Goal: Contribute content: Contribute content

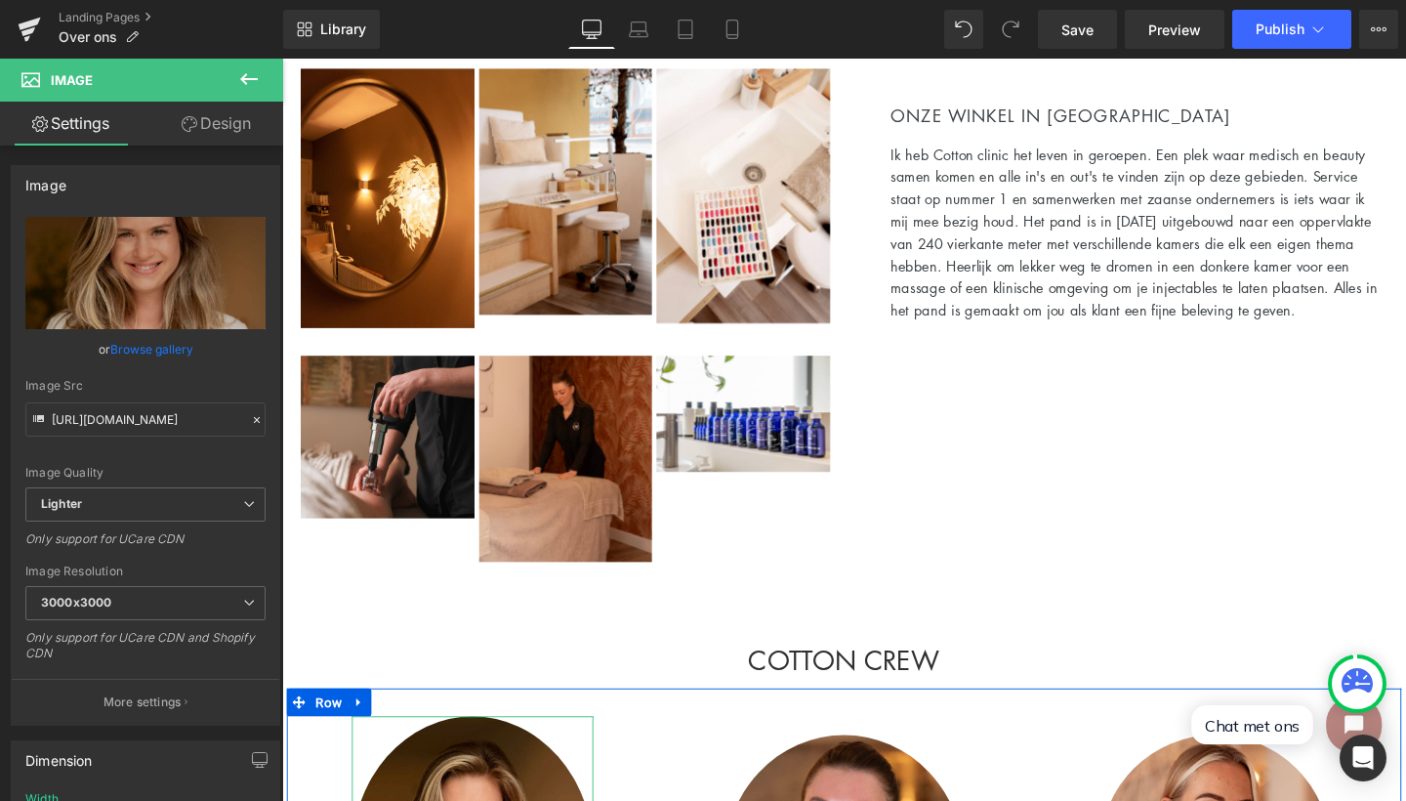
scroll to position [601, 0]
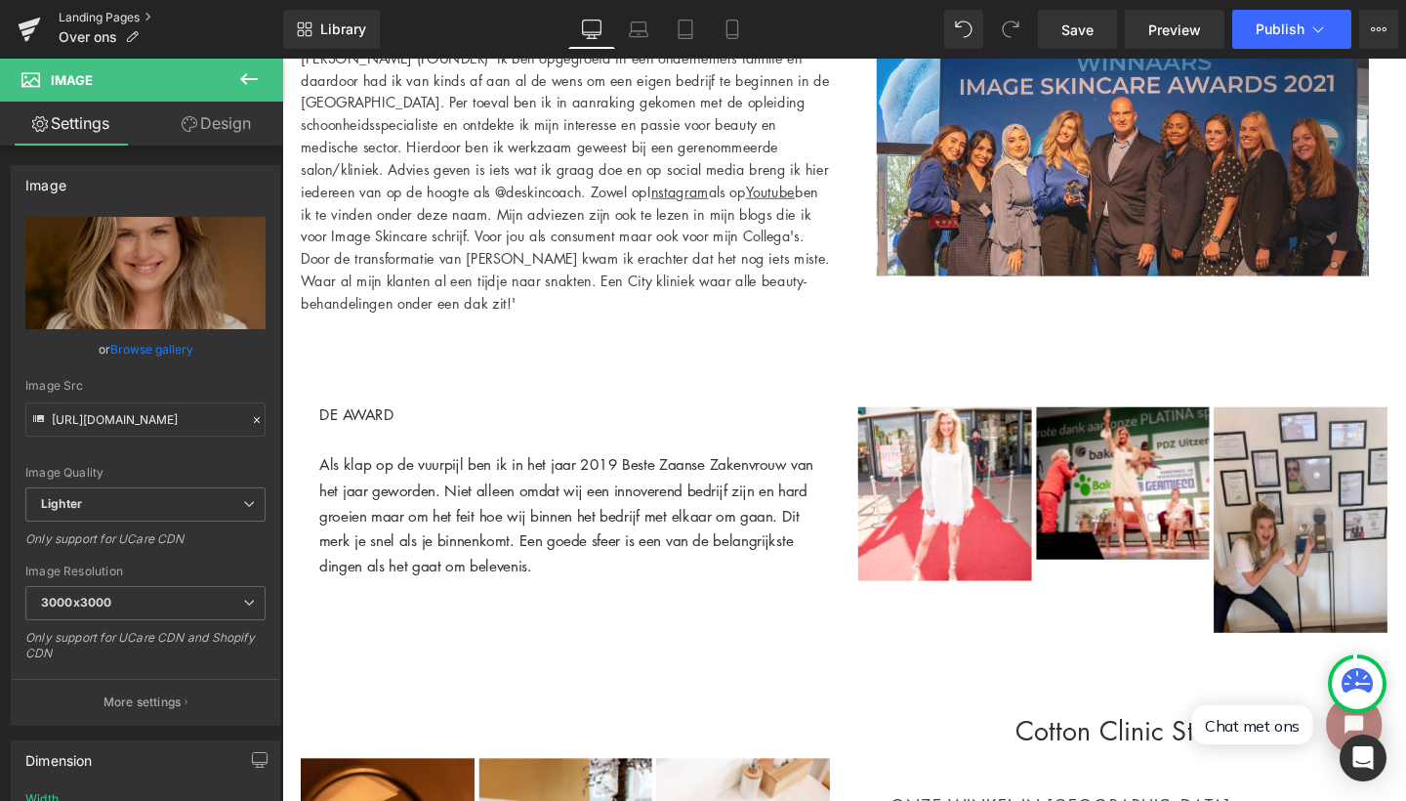
click at [106, 11] on link "Landing Pages" at bounding box center [171, 18] width 225 height 16
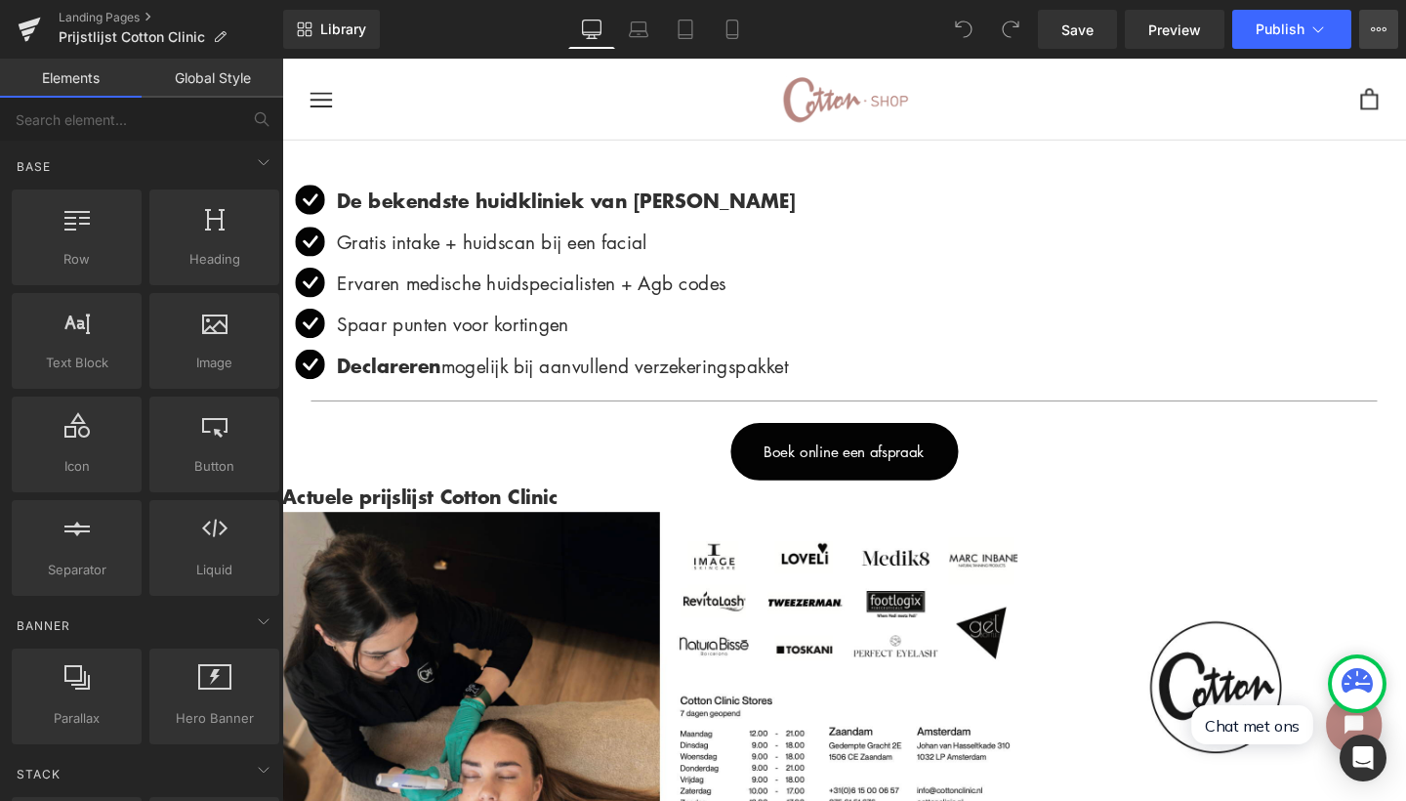
click at [1373, 30] on icon at bounding box center [1379, 29] width 16 height 16
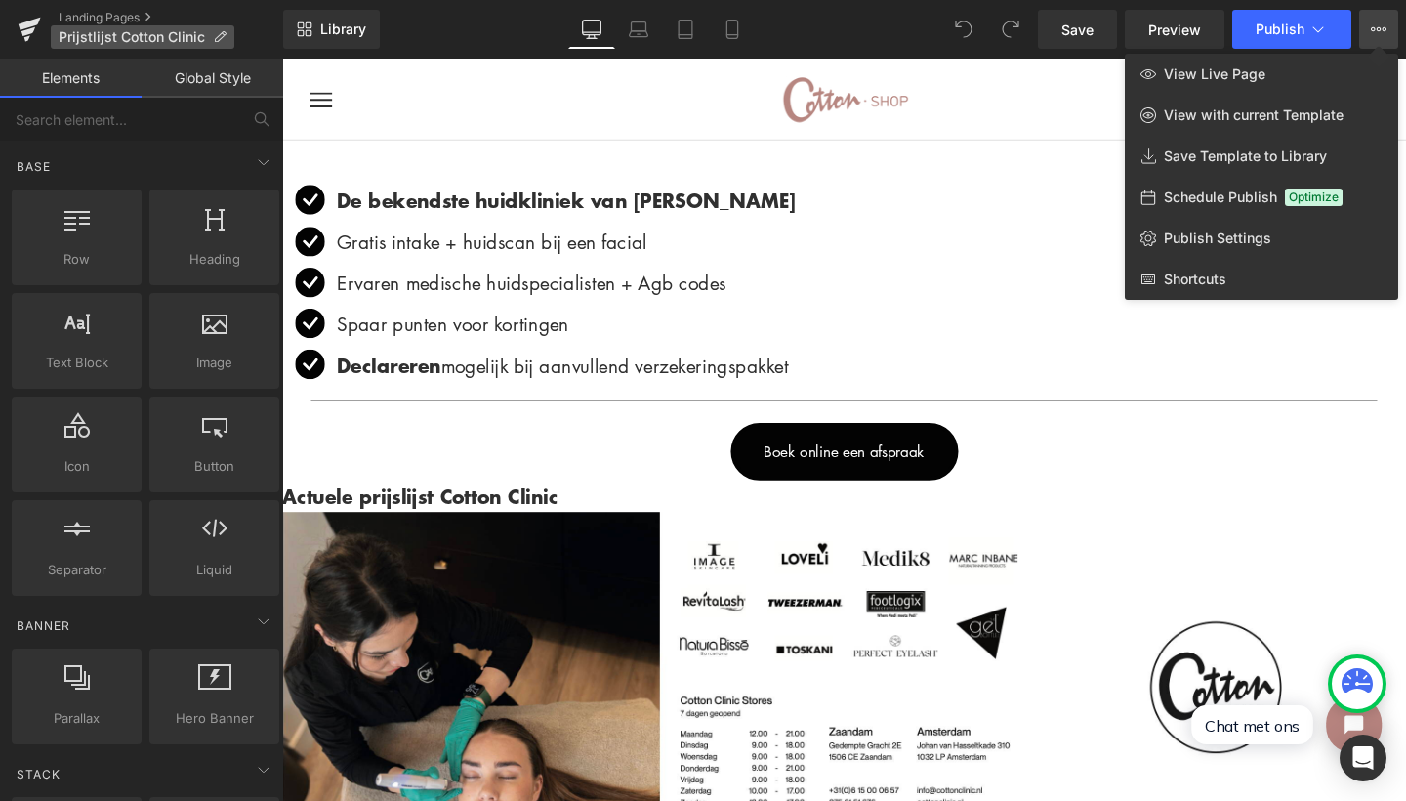
click at [197, 32] on span "Prijstlijst Cotton Clinic" at bounding box center [132, 37] width 146 height 16
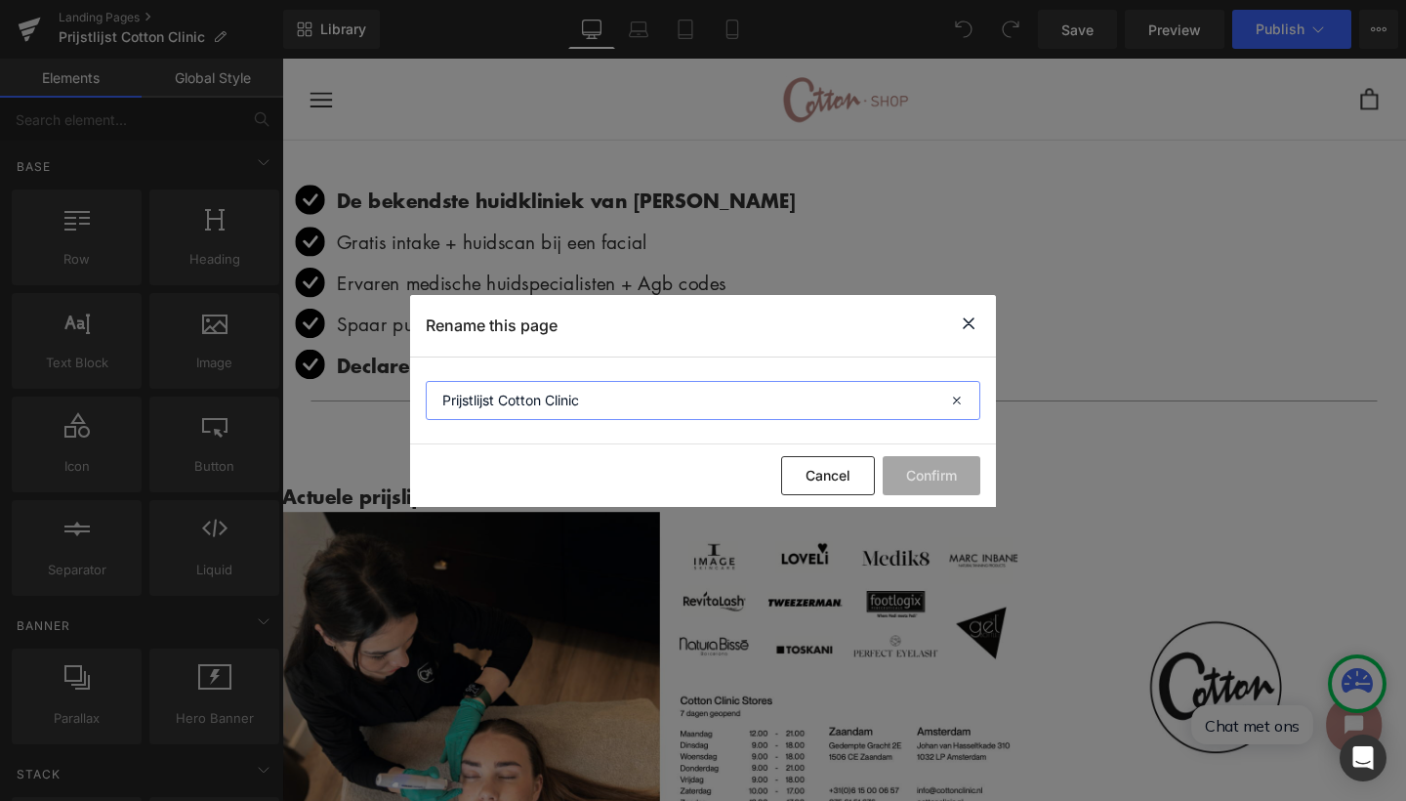
click at [473, 403] on input "Prijstlijst Cotton Clinic" at bounding box center [703, 400] width 555 height 39
type input "Prijslijst Cotton Clinic"
click at [949, 482] on button "Confirm" at bounding box center [932, 475] width 98 height 39
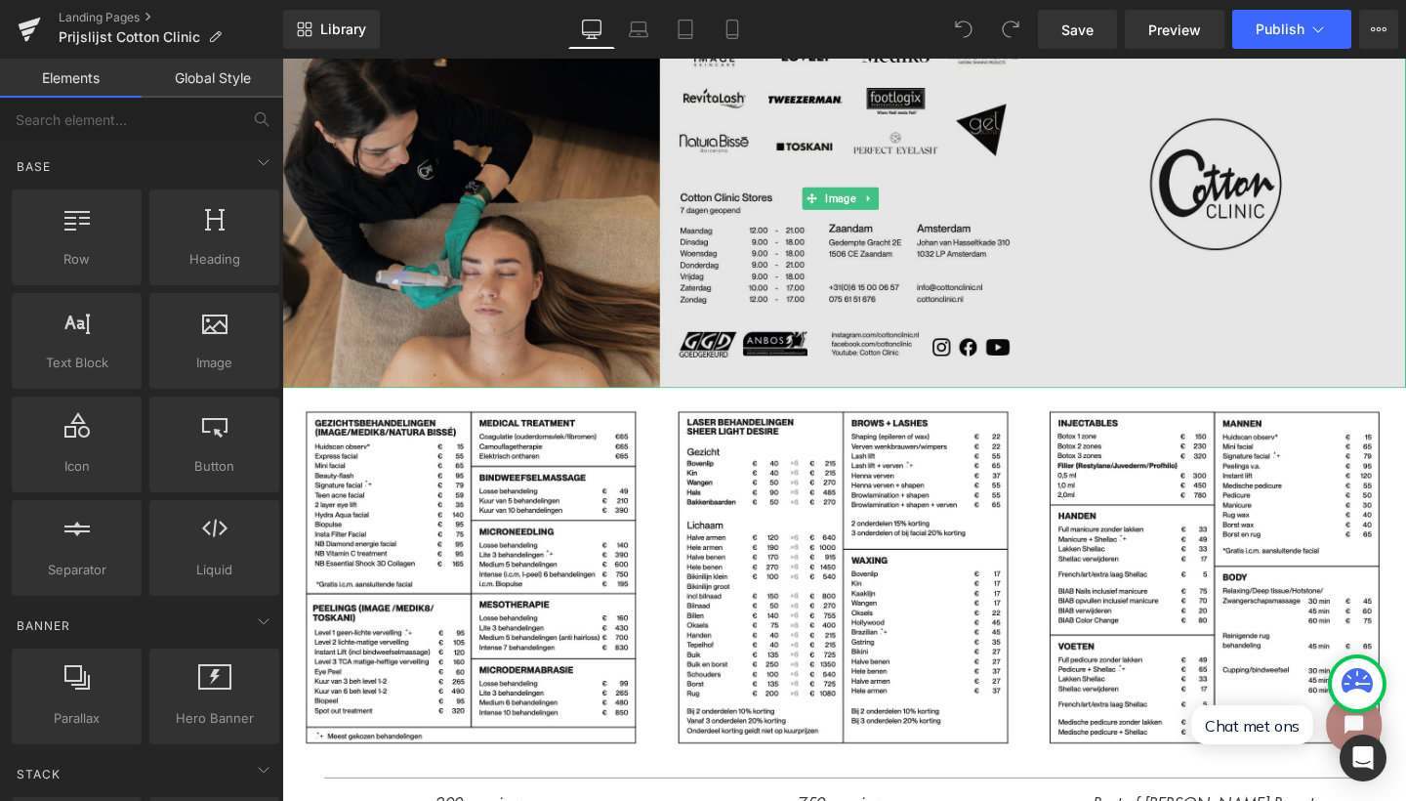
scroll to position [320, 0]
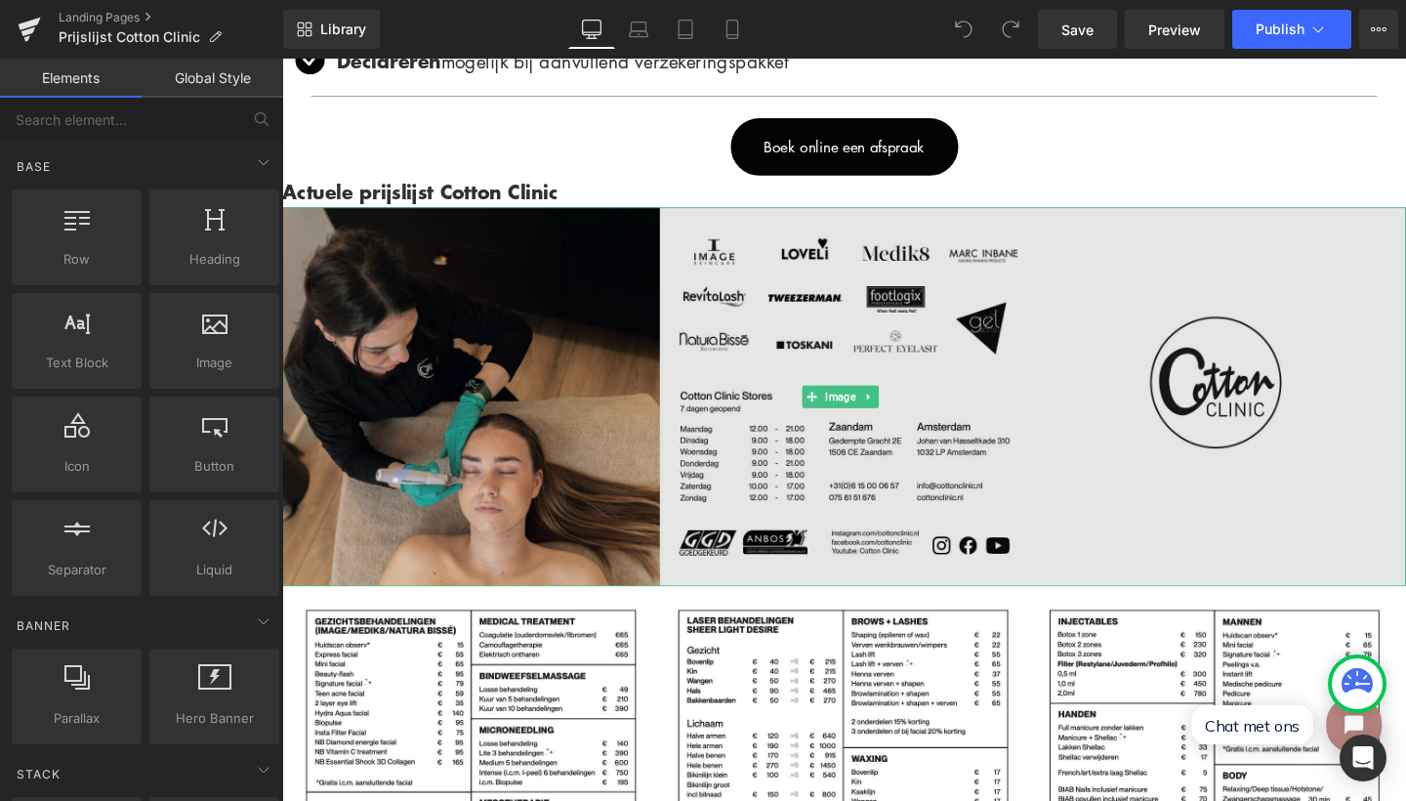
click at [781, 427] on img at bounding box center [873, 414] width 1182 height 398
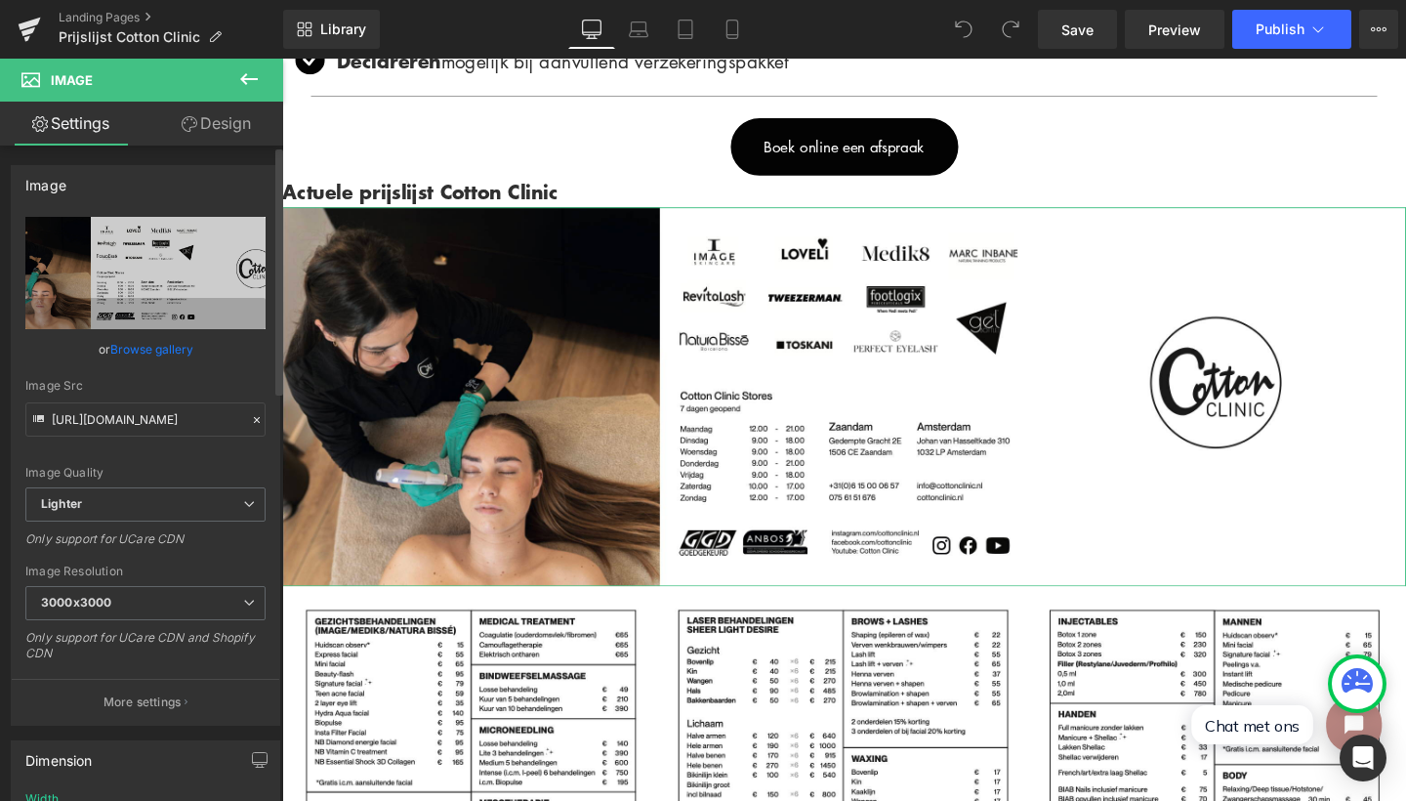
click at [148, 350] on link "Browse gallery" at bounding box center [151, 349] width 83 height 34
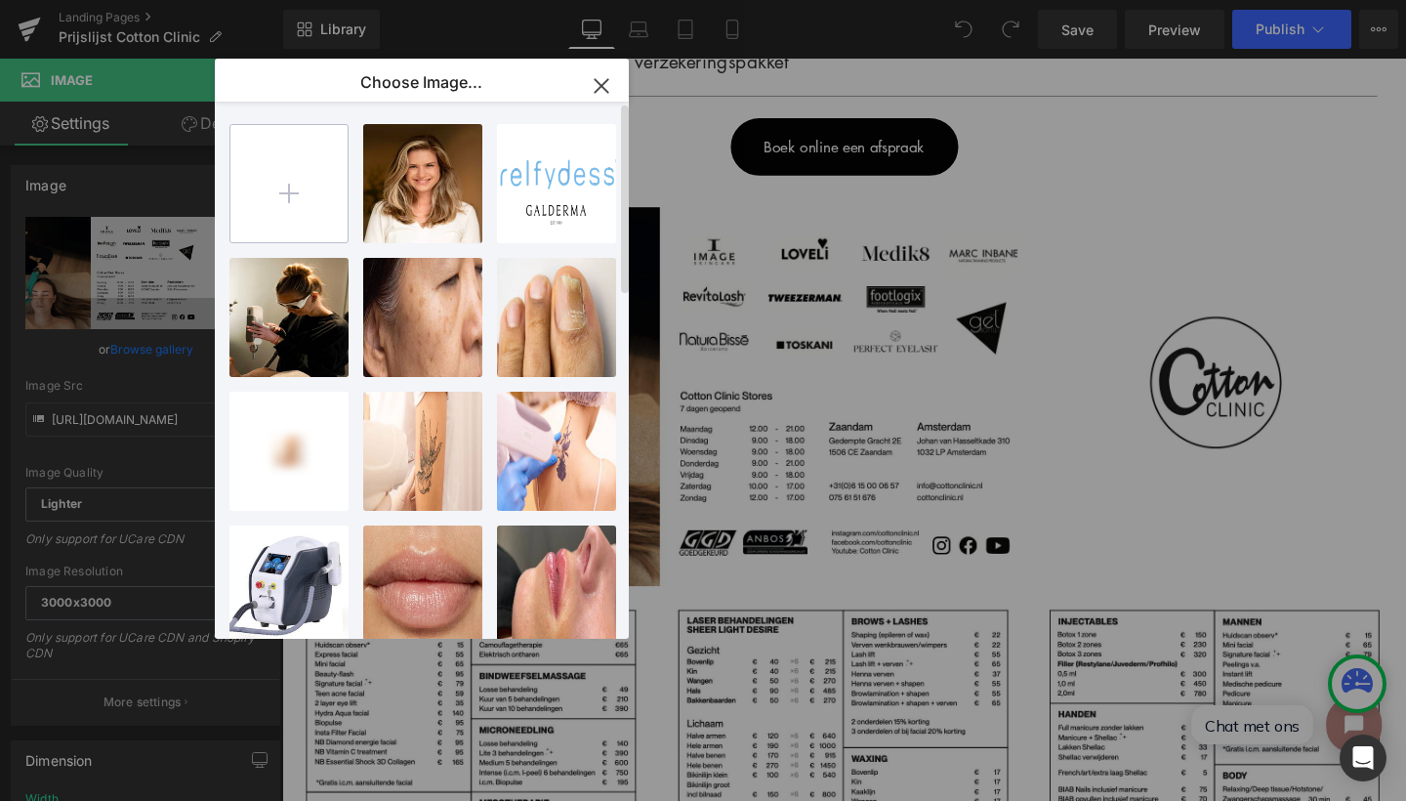
click at [296, 180] on input "file" at bounding box center [288, 183] width 117 height 117
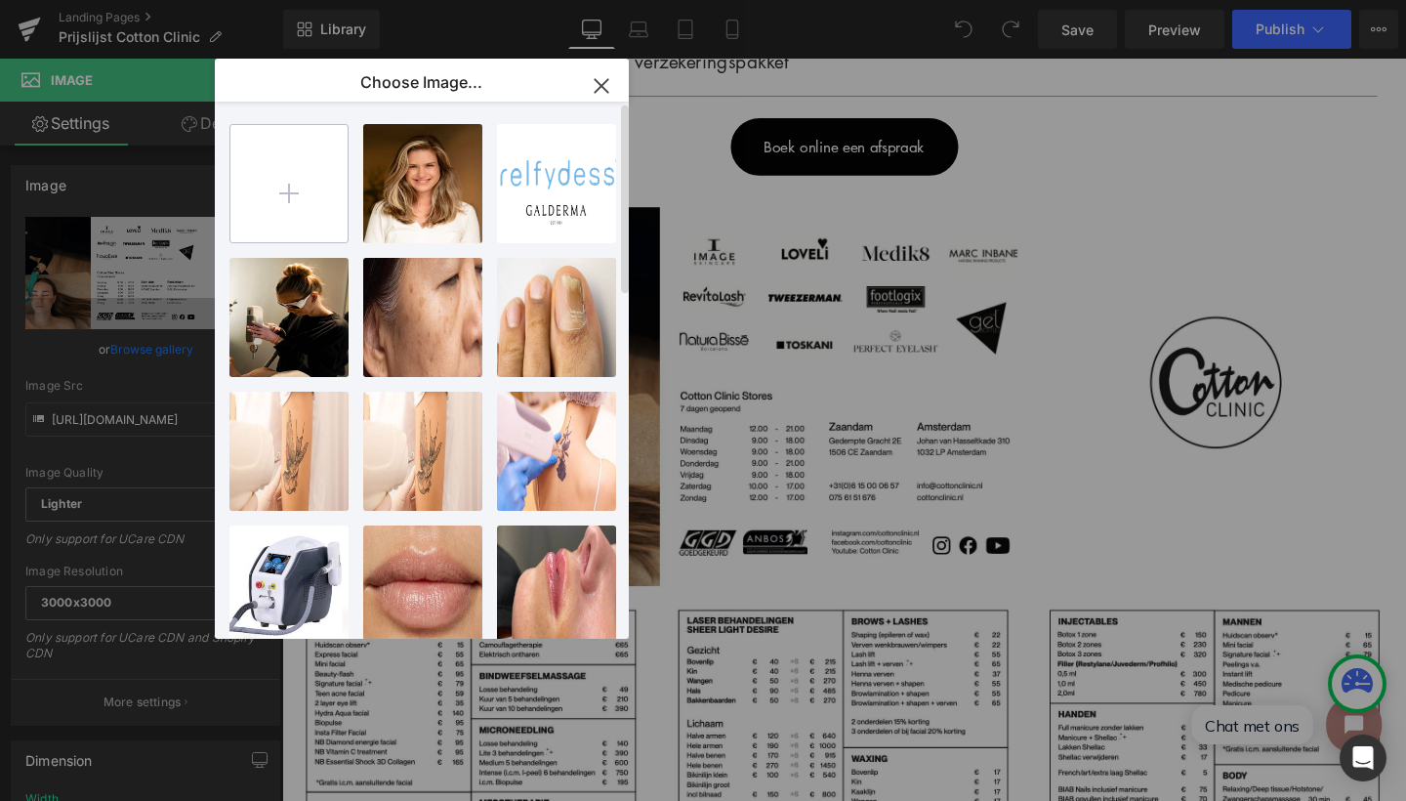
click at [276, 179] on input "file" at bounding box center [288, 183] width 117 height 117
type input "C:\fakepath\Scherm­afbeelding 2025-09-23 om 12.01.07.png"
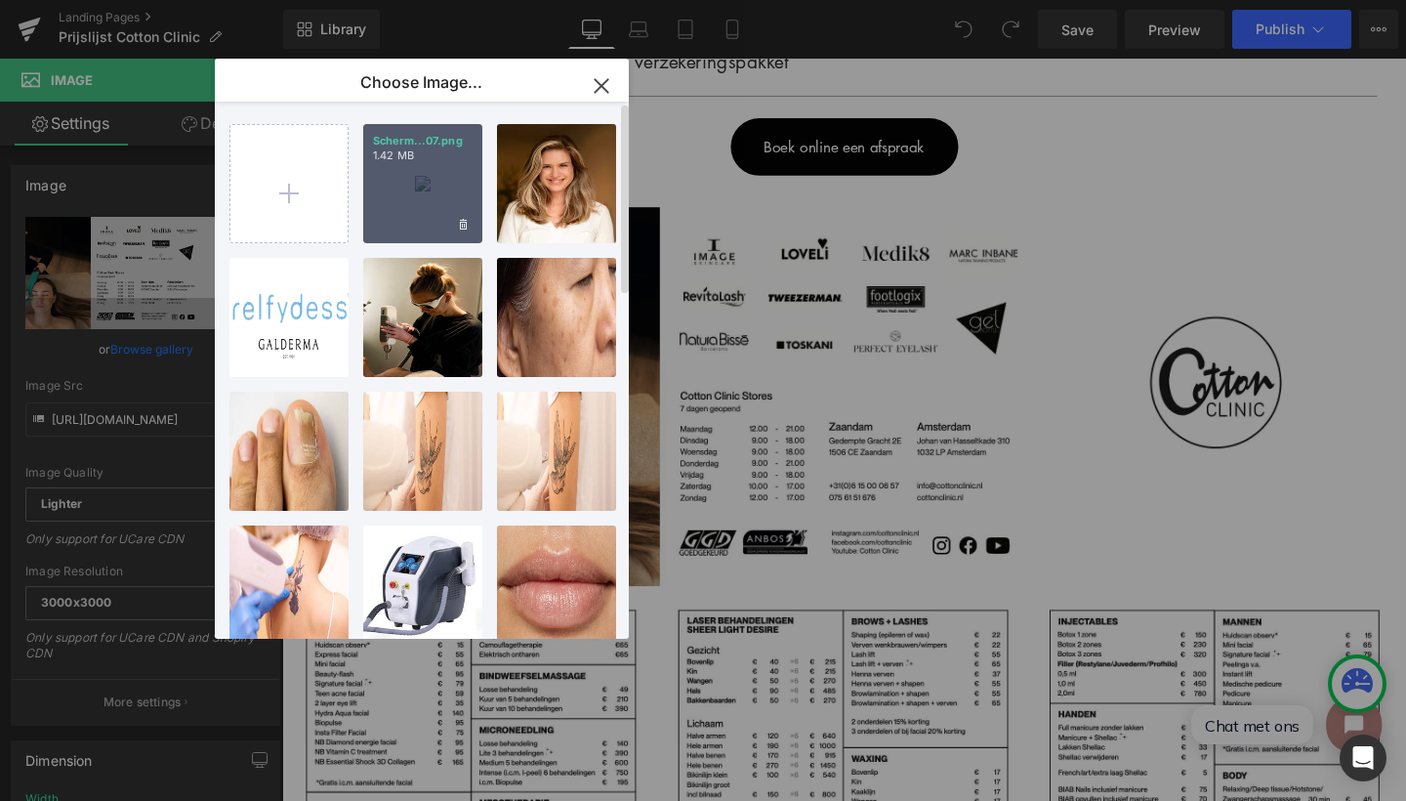
click at [430, 181] on div "Scherm­...07.png 1.42 MB" at bounding box center [422, 183] width 119 height 119
type input "https://ucarecdn.com/fa0ffaa9-8fd2-4219-8b53-397c01277156/-/format/auto/-/previ…"
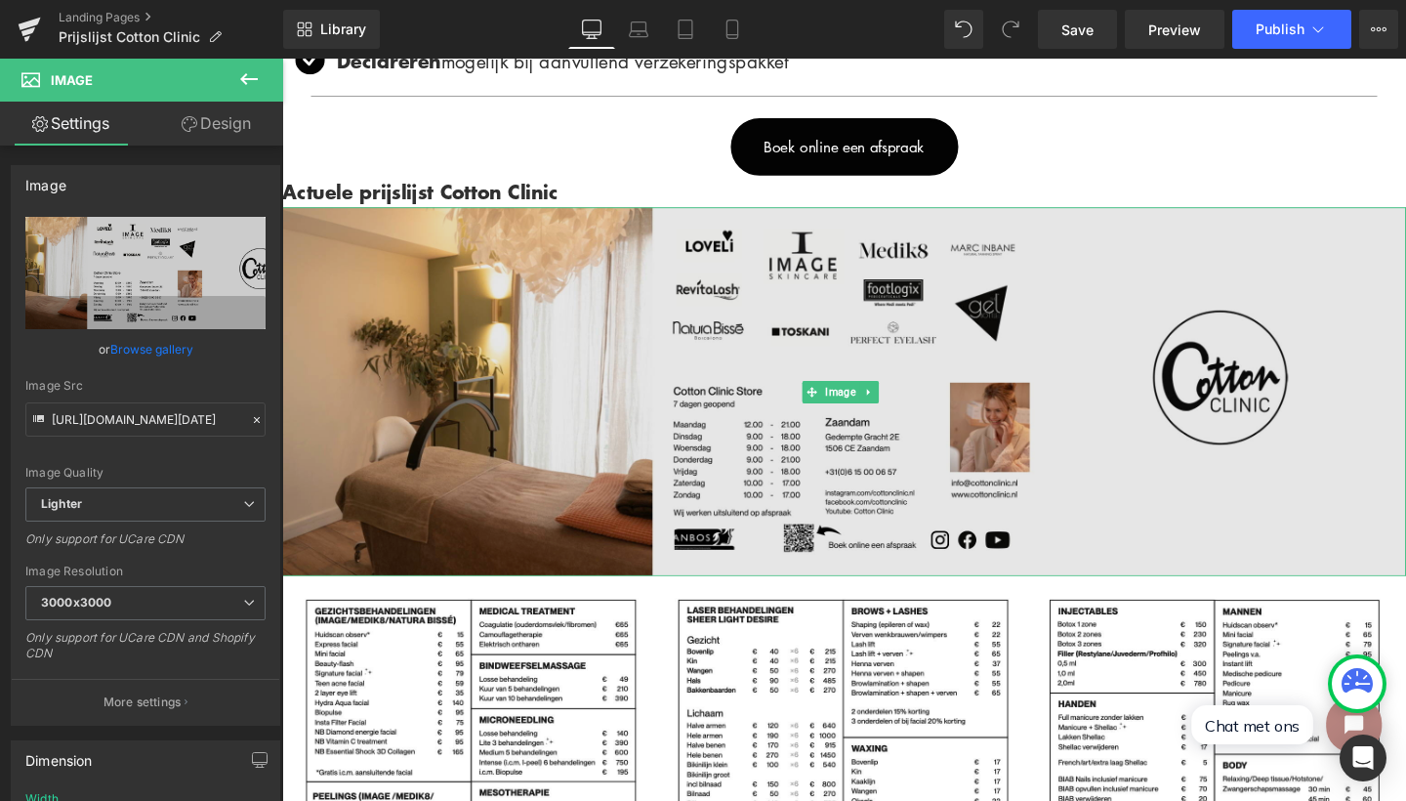
scroll to position [416, 0]
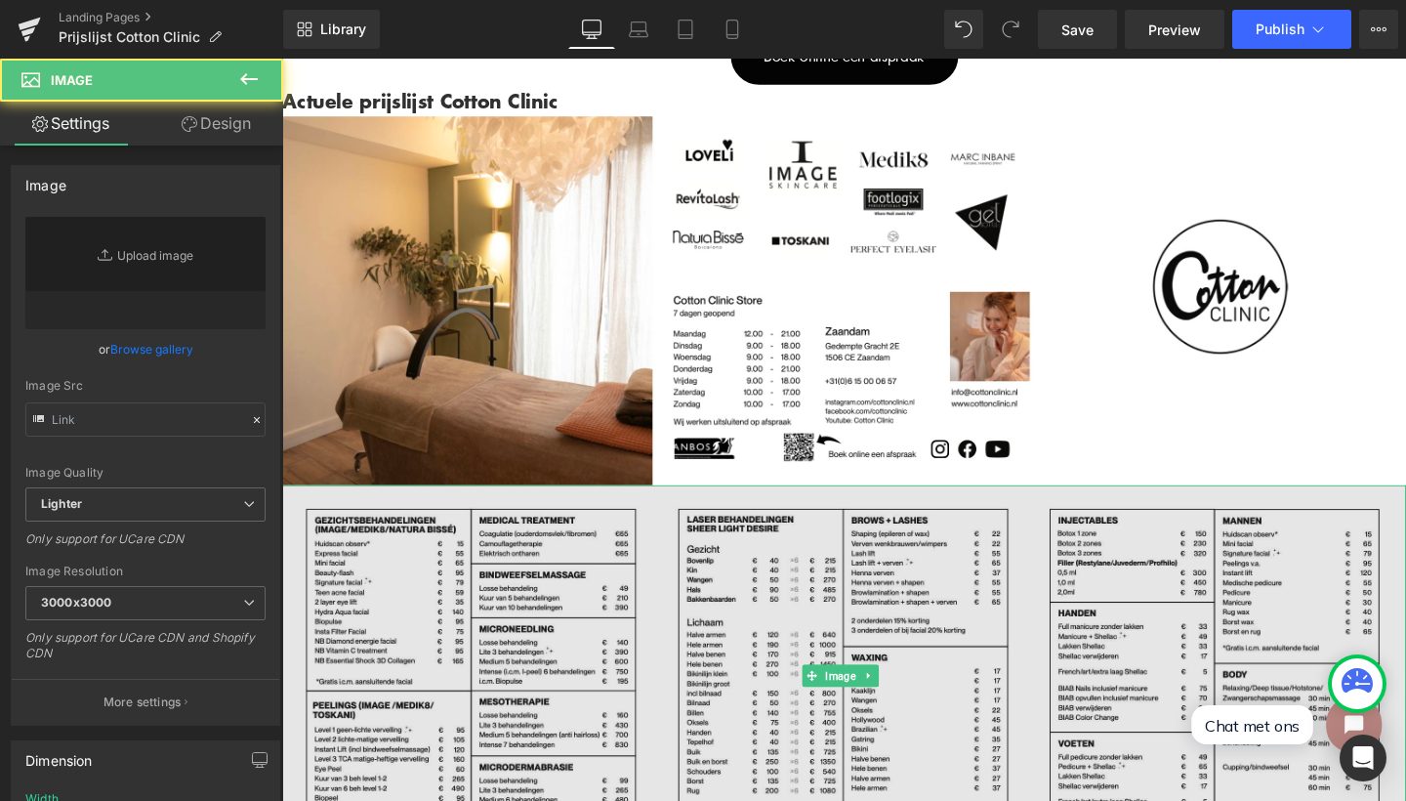
type input "https://ucarecdn.com/b7f7ebc2-facf-482f-88a3-af2bdedf71bb/-/format/auto/-/previ…"
click at [538, 667] on img at bounding box center [873, 706] width 1182 height 399
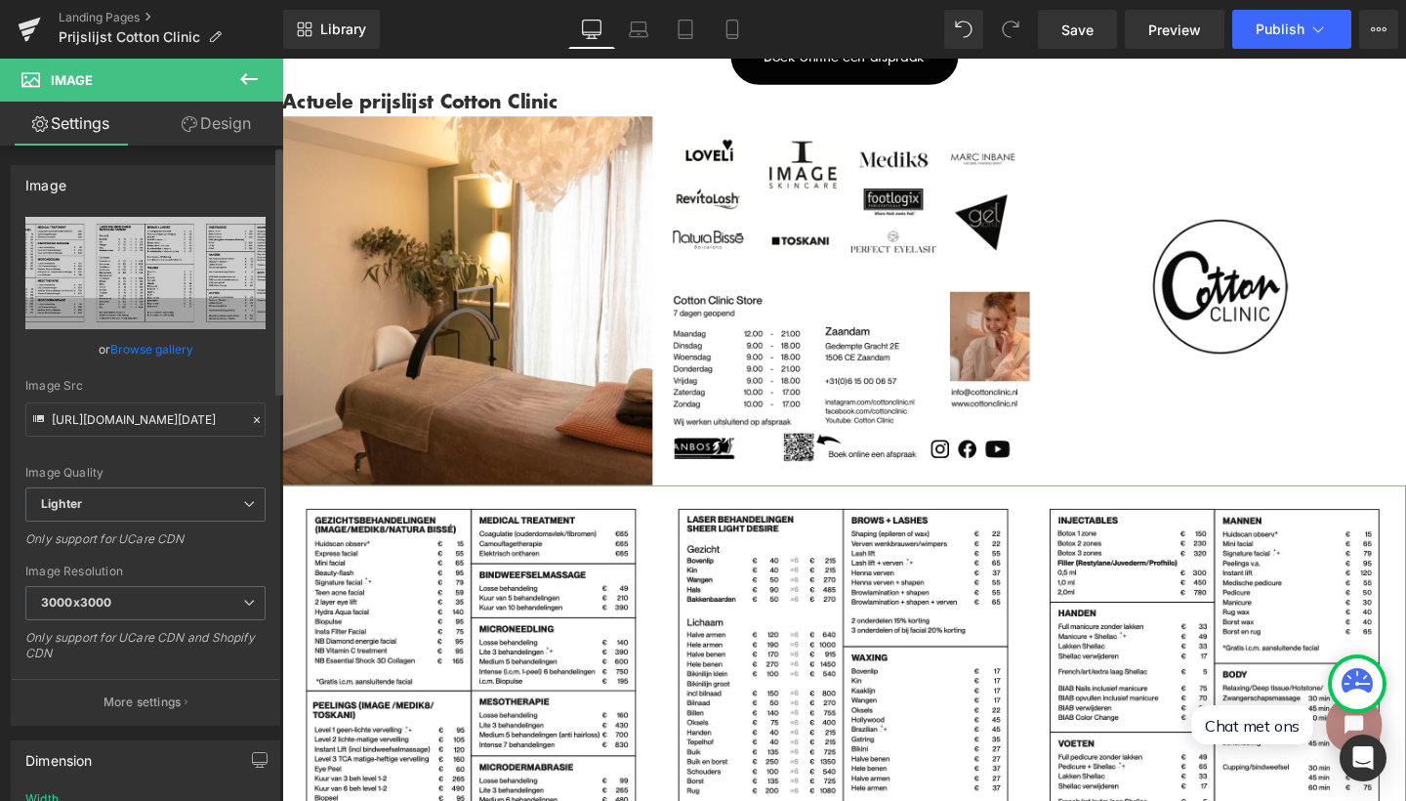
click at [129, 344] on link "Browse gallery" at bounding box center [151, 349] width 83 height 34
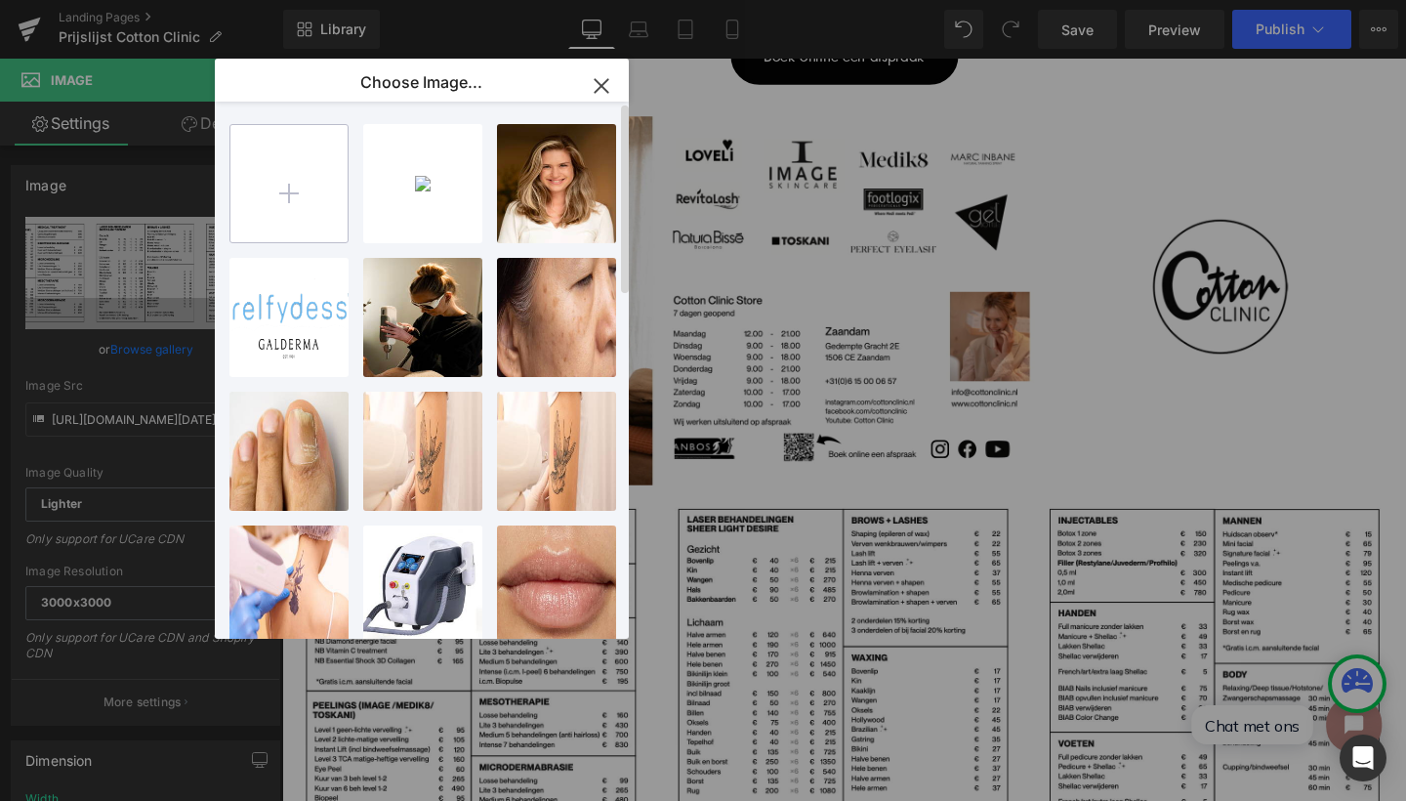
click at [291, 188] on input "file" at bounding box center [288, 183] width 117 height 117
type input "C:\fakepath\Scherm­afbeelding 2025-09-23 om 12.01.19.png"
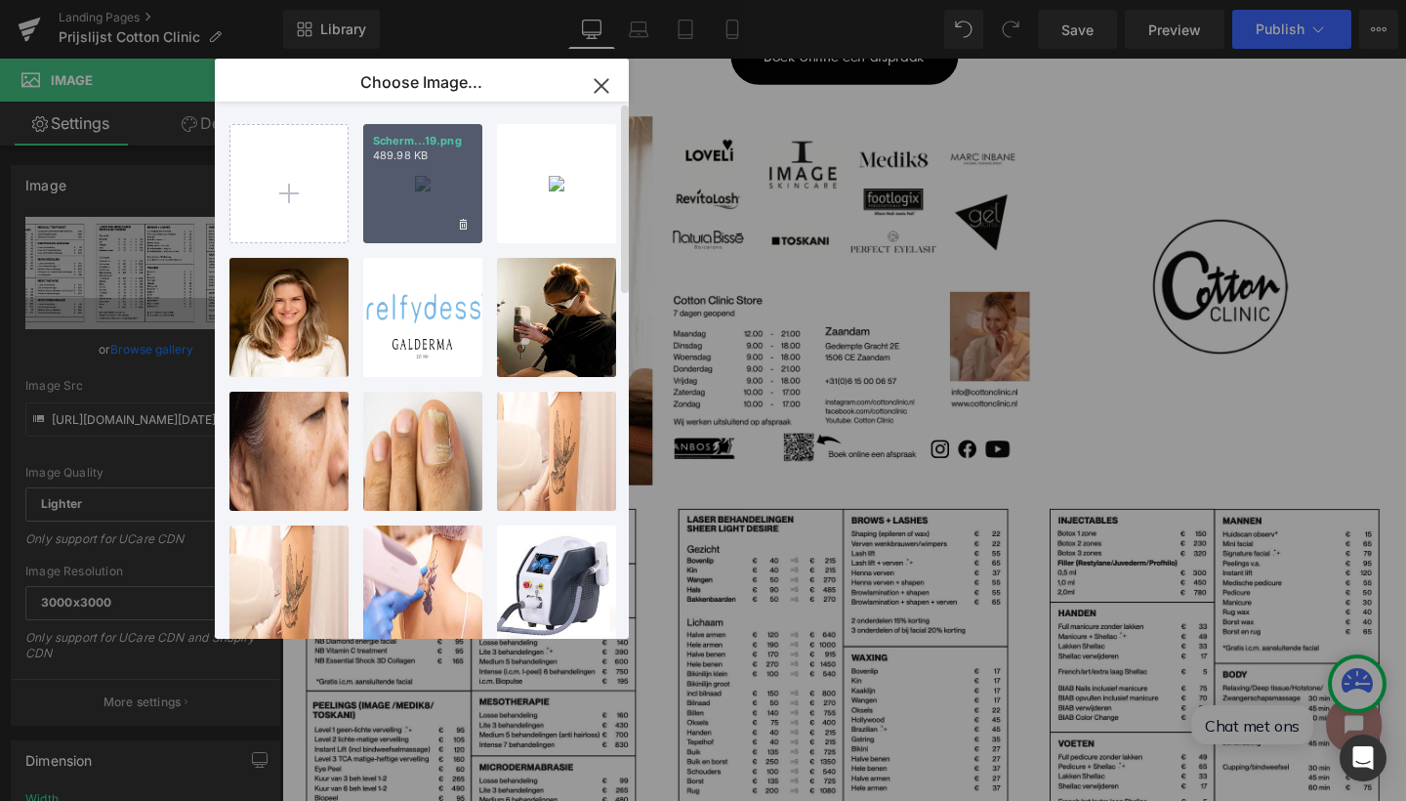
click at [420, 199] on div "Scherm­...19.png 489.98 KB" at bounding box center [422, 183] width 119 height 119
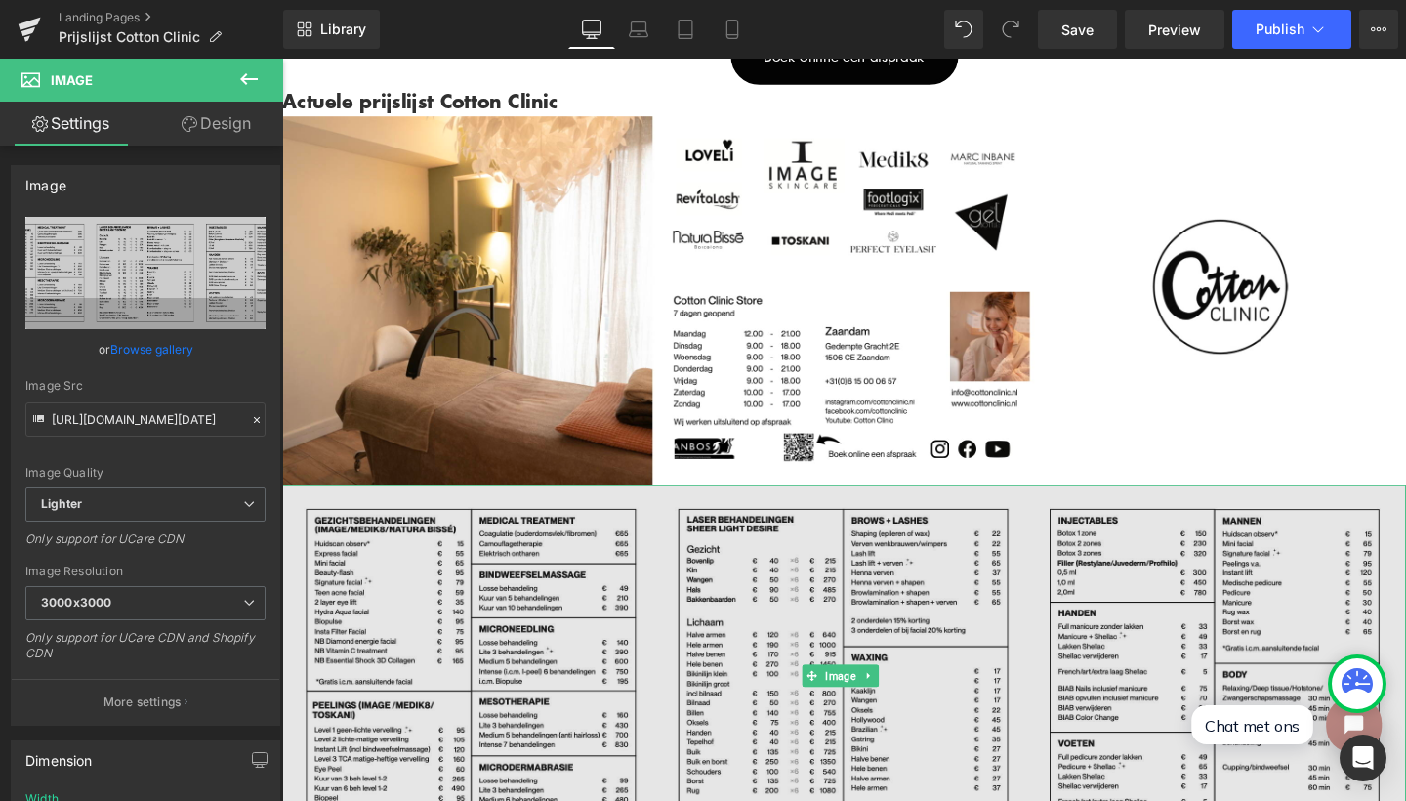
scroll to position [427, 0]
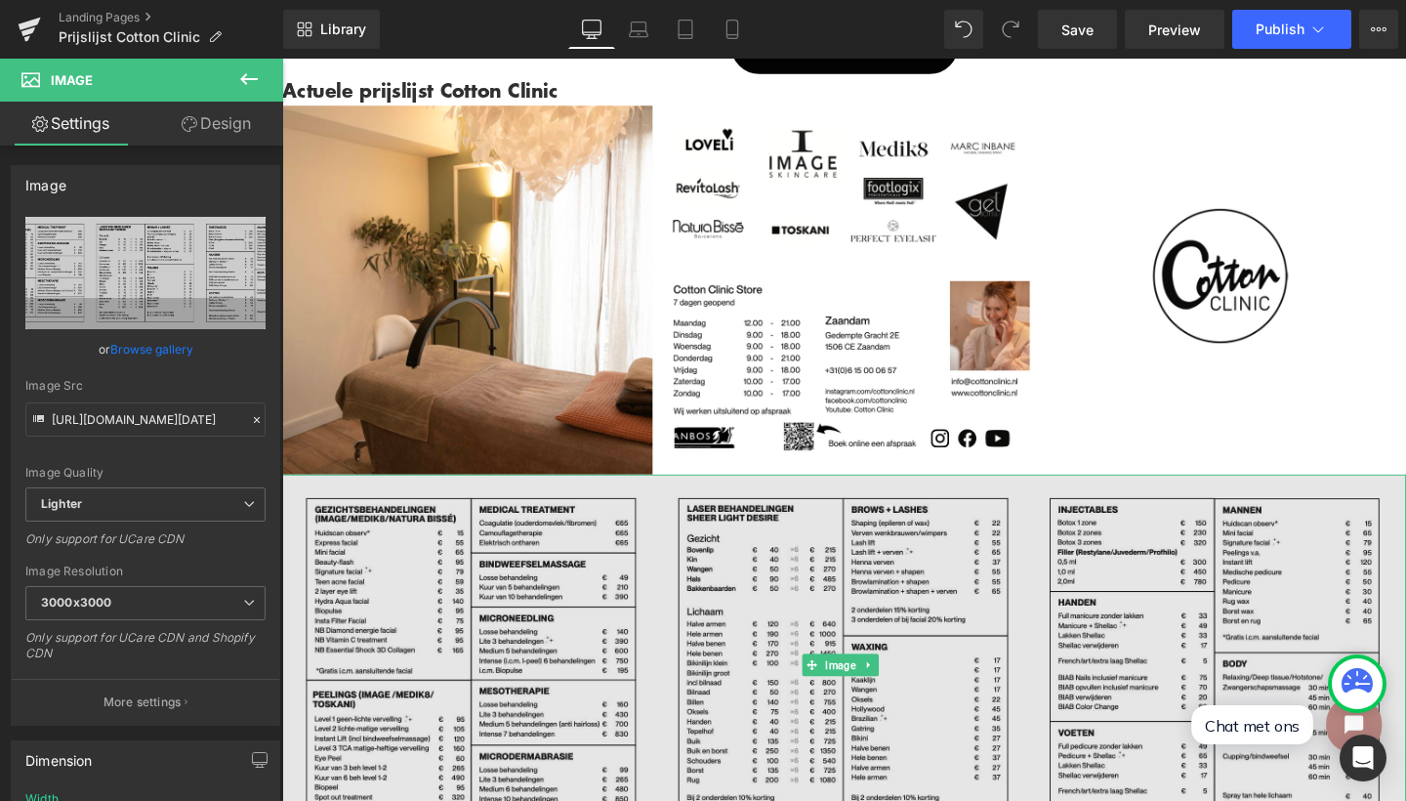
click at [507, 578] on img at bounding box center [873, 695] width 1182 height 399
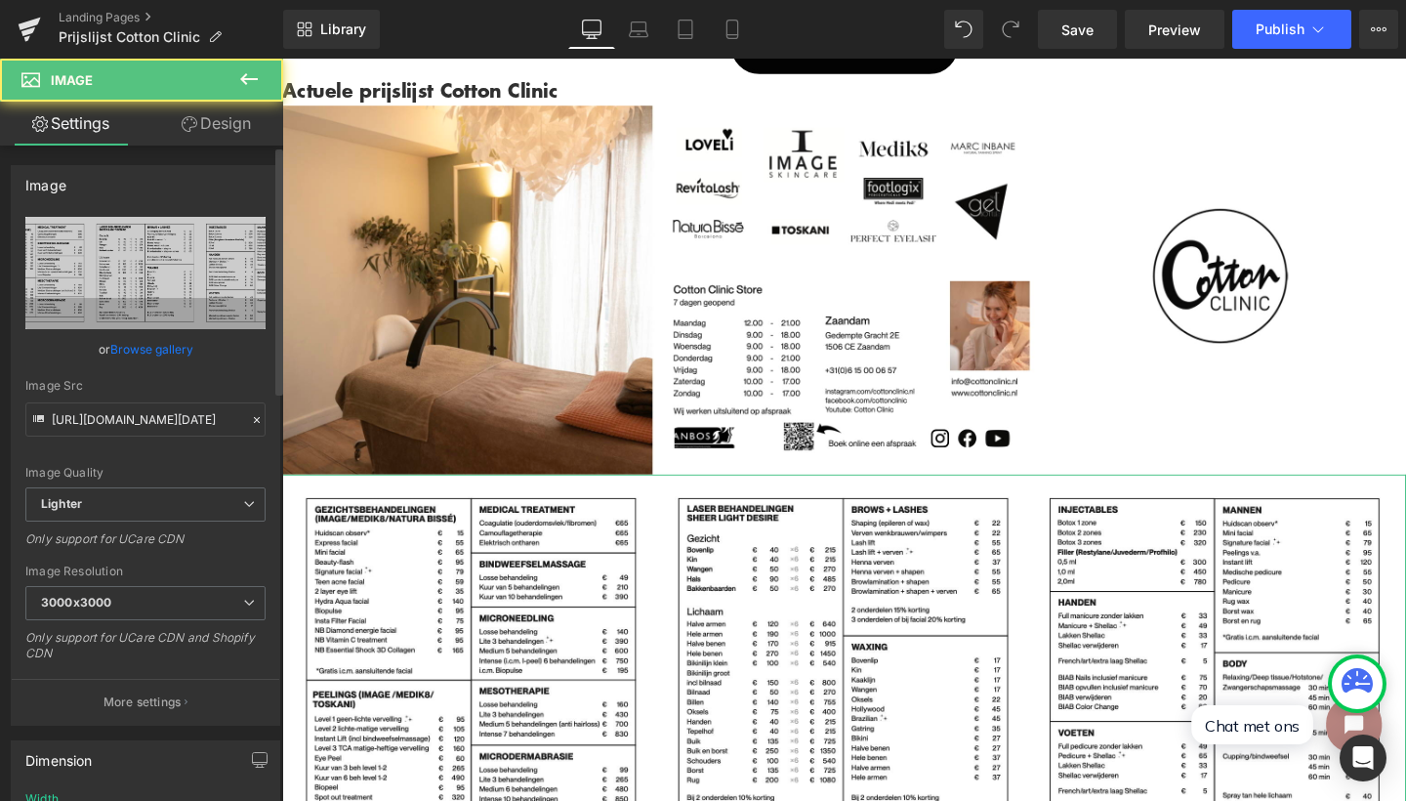
click at [178, 357] on link "Browse gallery" at bounding box center [151, 349] width 83 height 34
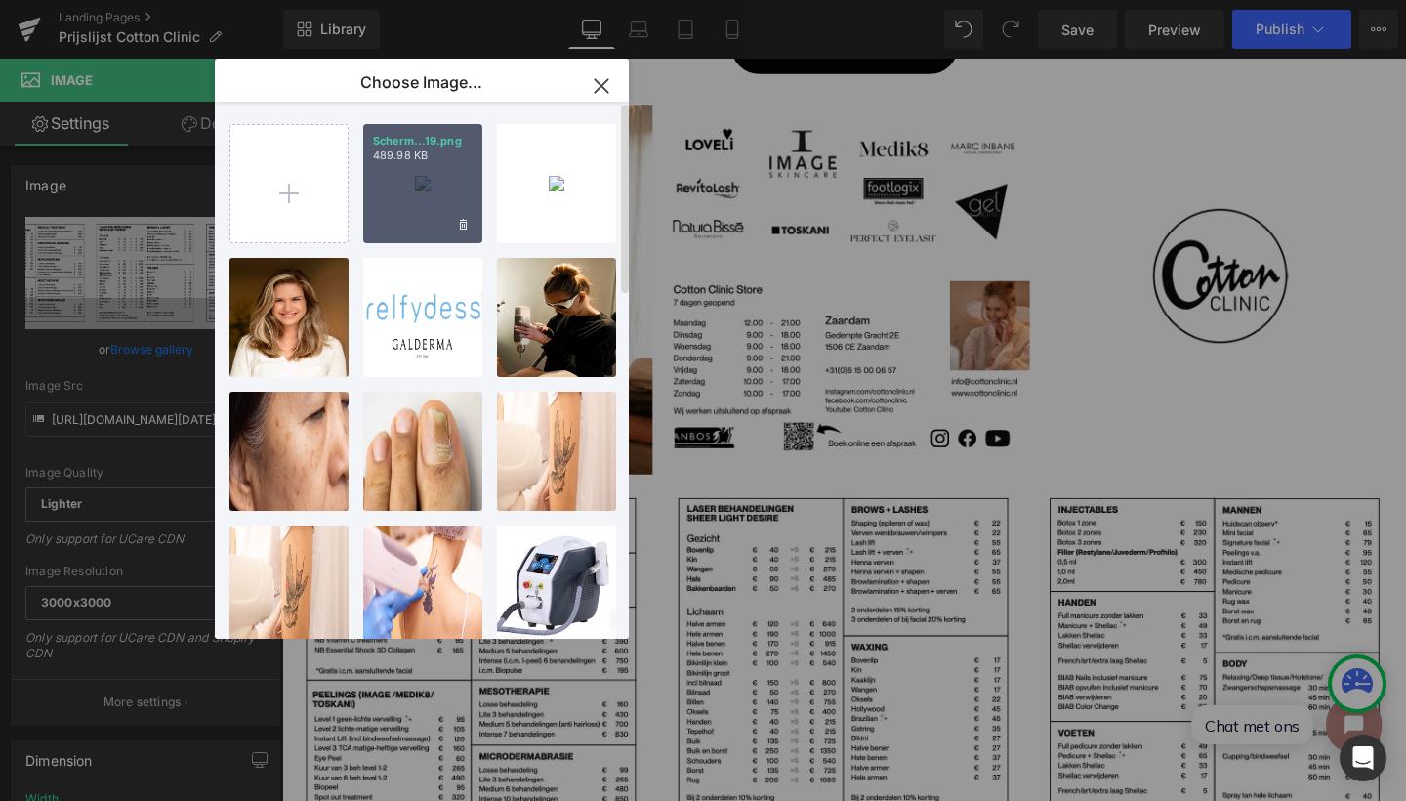
click at [396, 225] on div "Scherm­...19.png 489.98 KB" at bounding box center [422, 183] width 119 height 119
type input "https://ucarecdn.com/c13a3099-914a-4af1-8b6d-29d0c9fe4704/-/format/auto/-/previ…"
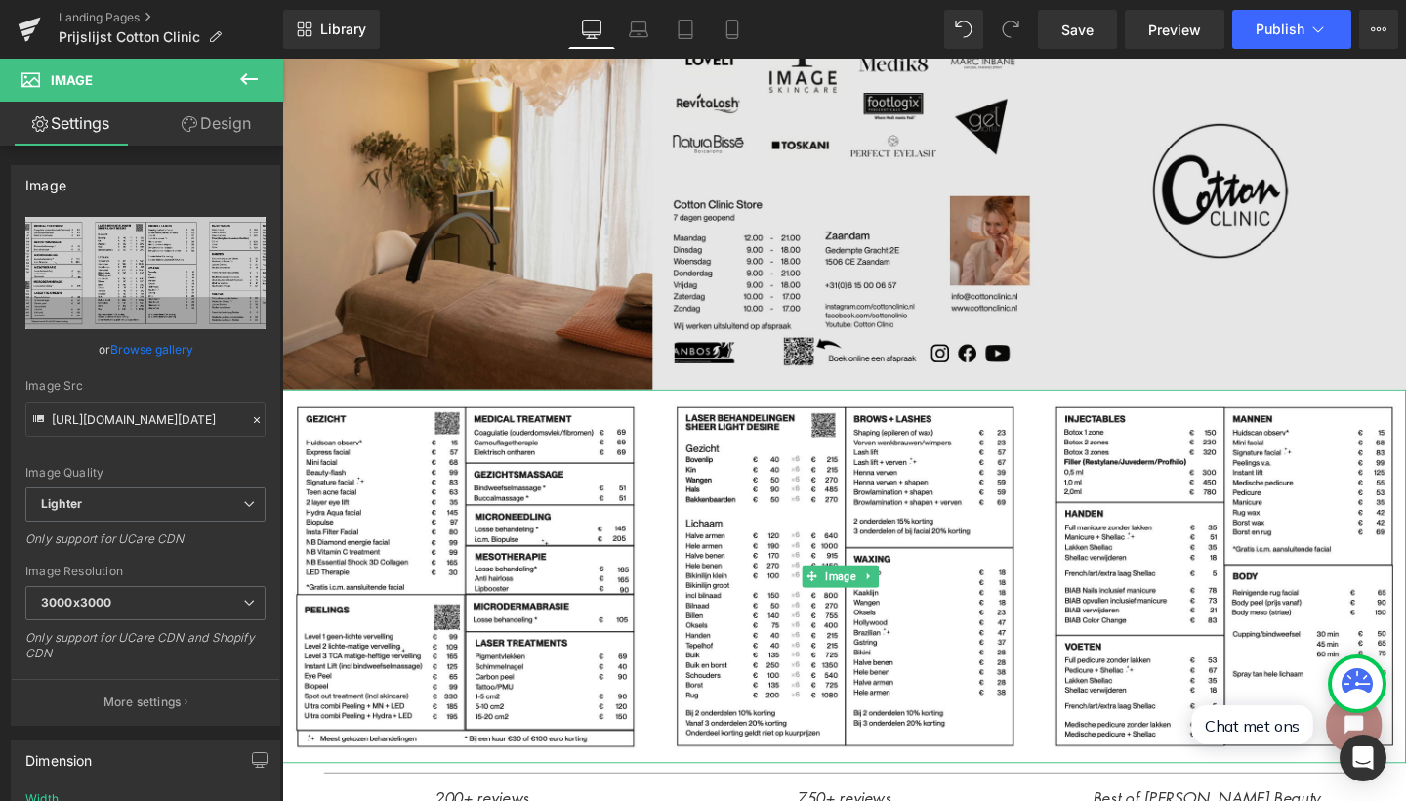
scroll to position [488, 0]
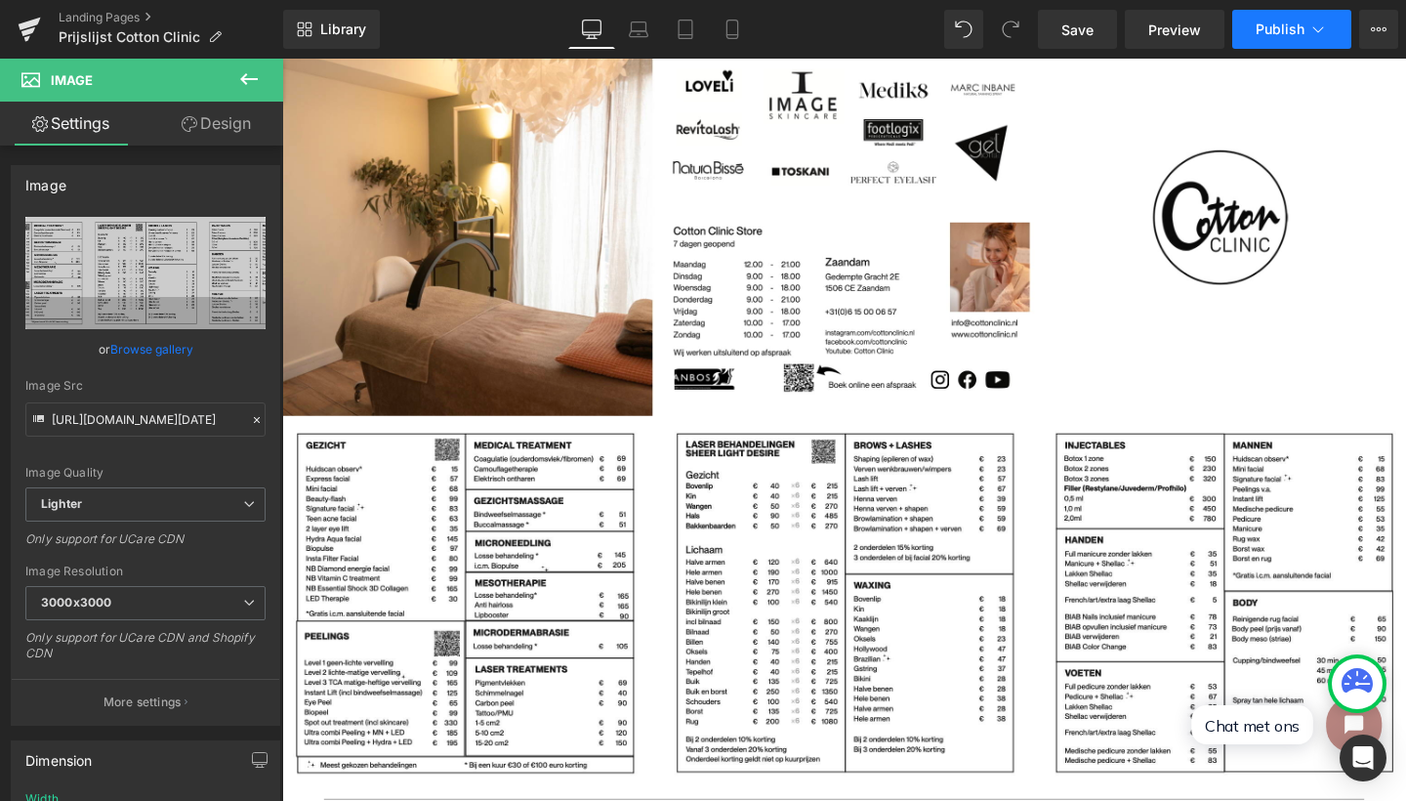
click at [1257, 35] on span "Publish" at bounding box center [1280, 29] width 49 height 16
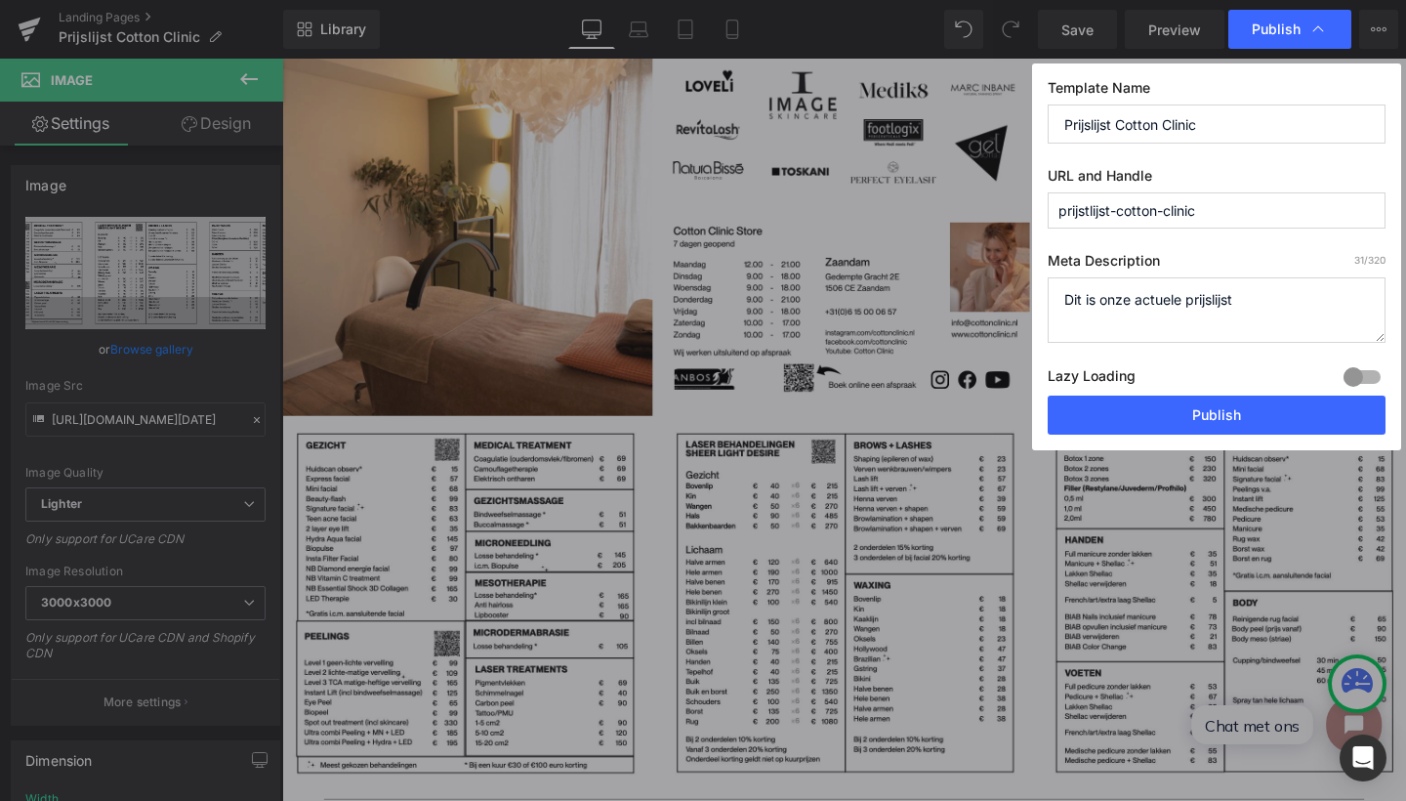
click at [1090, 213] on input "prijstlijst-cotton-clinic" at bounding box center [1217, 210] width 338 height 36
type input "prijslijst-cotton-clinic"
click at [1280, 287] on textarea "Dit is onze actuele prijslijst" at bounding box center [1217, 309] width 338 height 65
click at [1228, 415] on button "Publish" at bounding box center [1217, 415] width 338 height 39
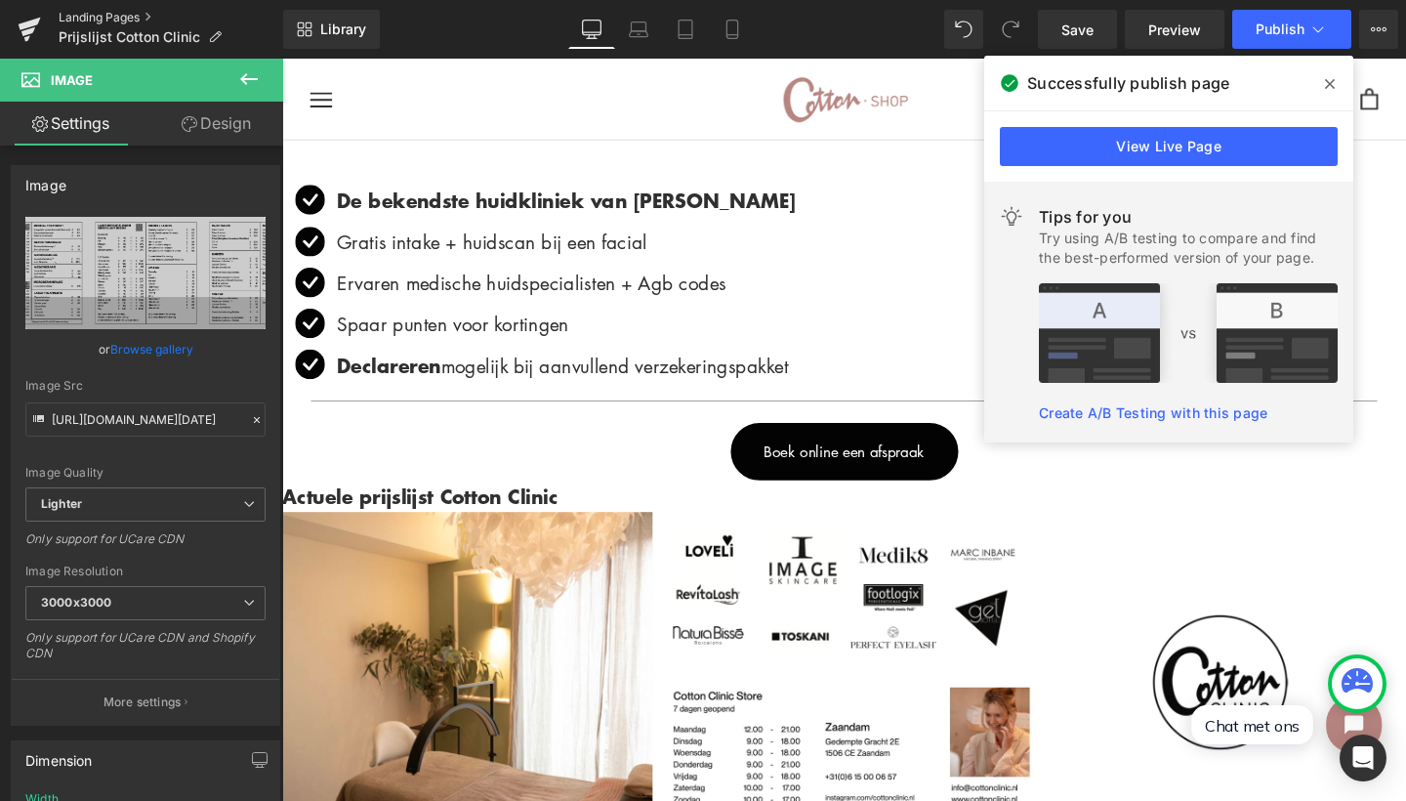
click at [141, 19] on link "Landing Pages" at bounding box center [171, 18] width 225 height 16
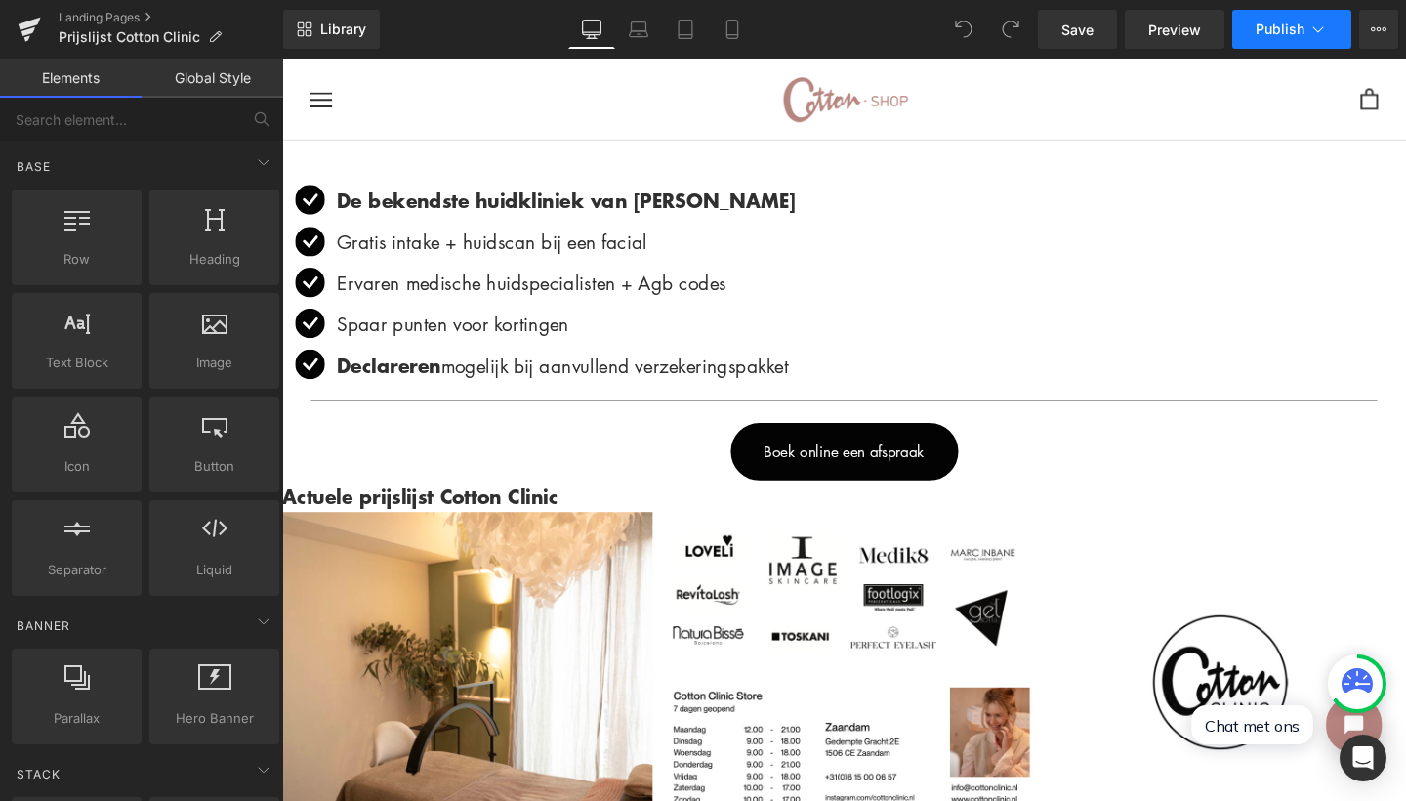
click at [1315, 37] on icon at bounding box center [1319, 30] width 20 height 20
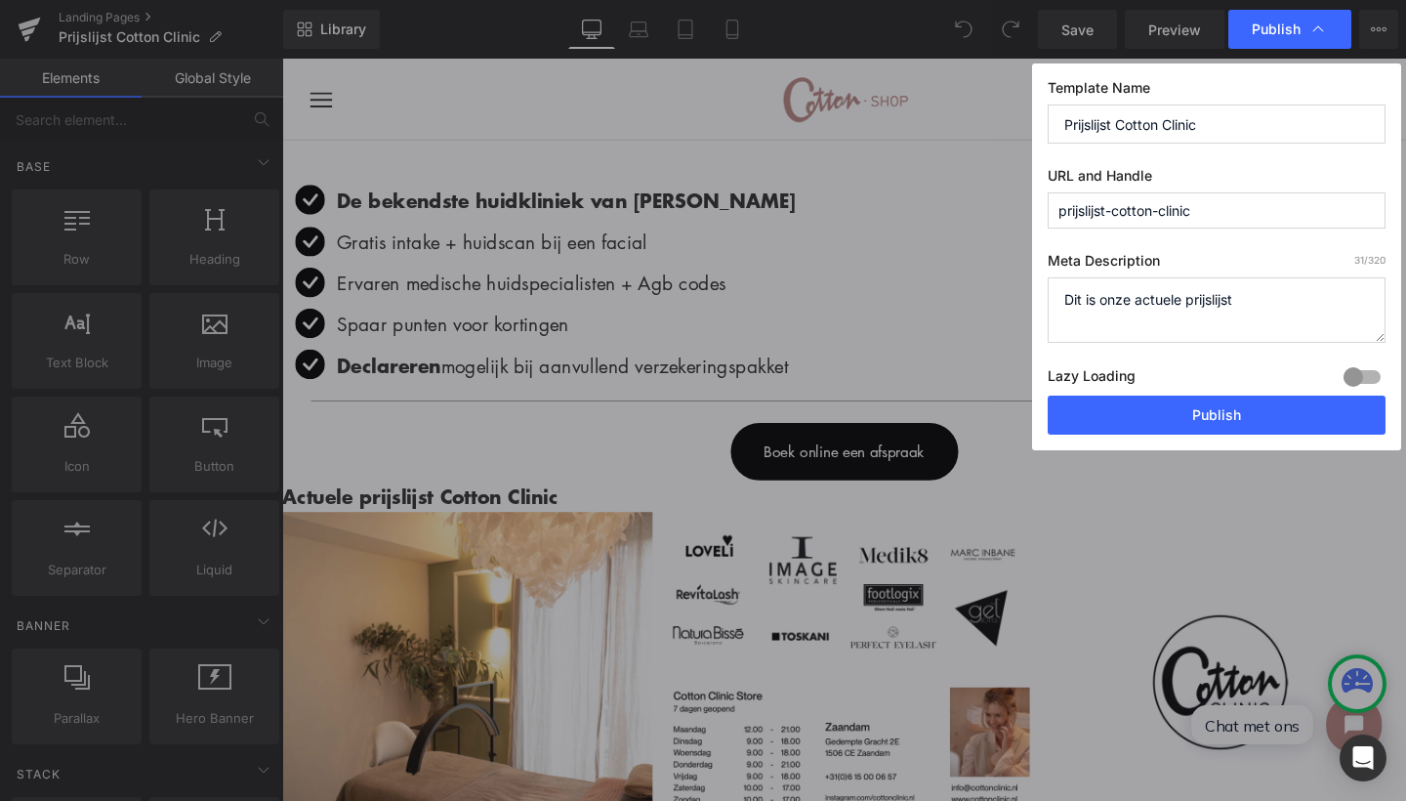
click at [1103, 210] on input "prijslijst-cotton-clinic" at bounding box center [1217, 210] width 338 height 36
click at [1109, 122] on input "Prijslijst Cotton Clinic" at bounding box center [1217, 124] width 338 height 39
click at [1087, 210] on input "prijslijst-cotton-clinic" at bounding box center [1217, 210] width 338 height 36
type input "prijstlijst-cotton-clinic"
click at [1182, 419] on button "Publish" at bounding box center [1217, 415] width 338 height 39
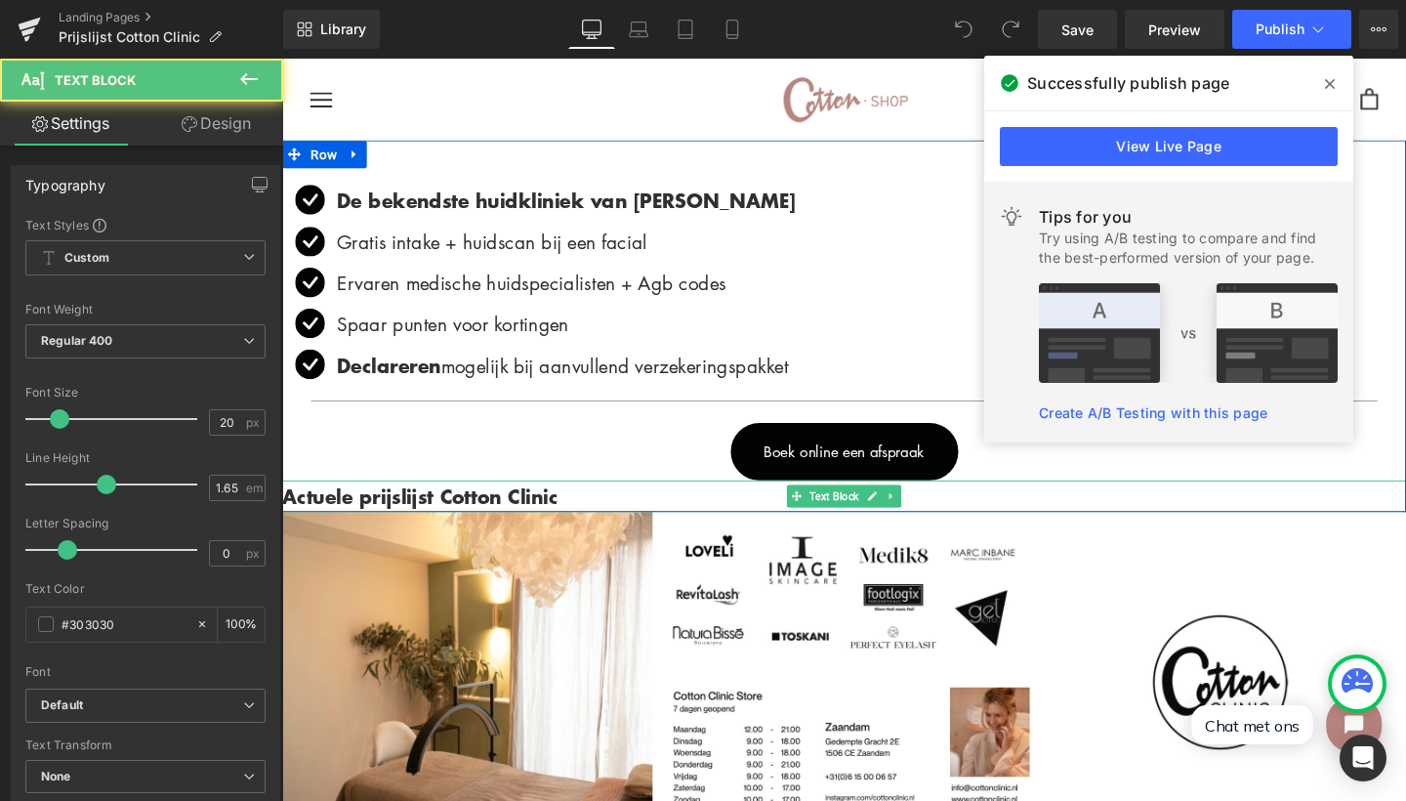
click at [435, 510] on b "Actuele prijslijst Cotton Clinic" at bounding box center [427, 518] width 290 height 28
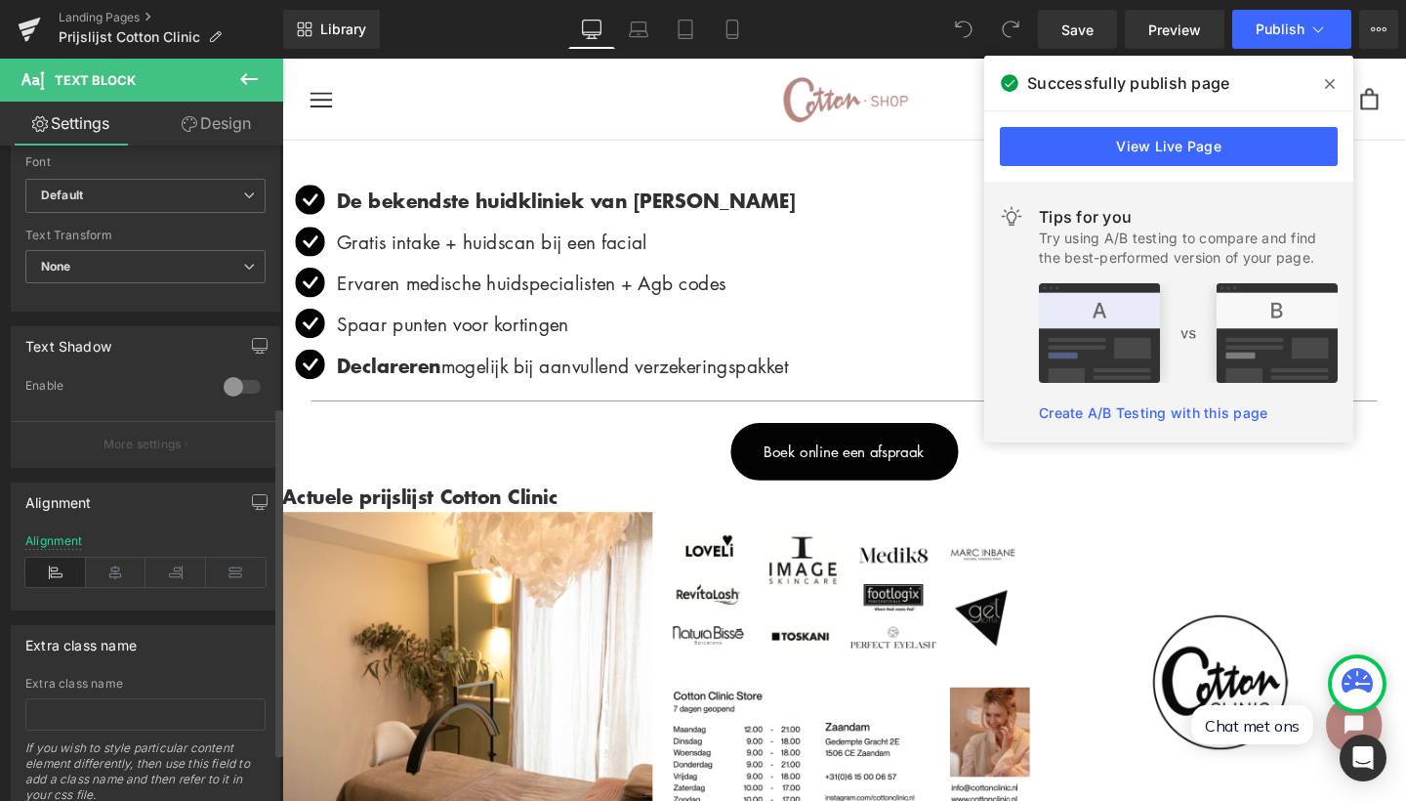
scroll to position [536, 0]
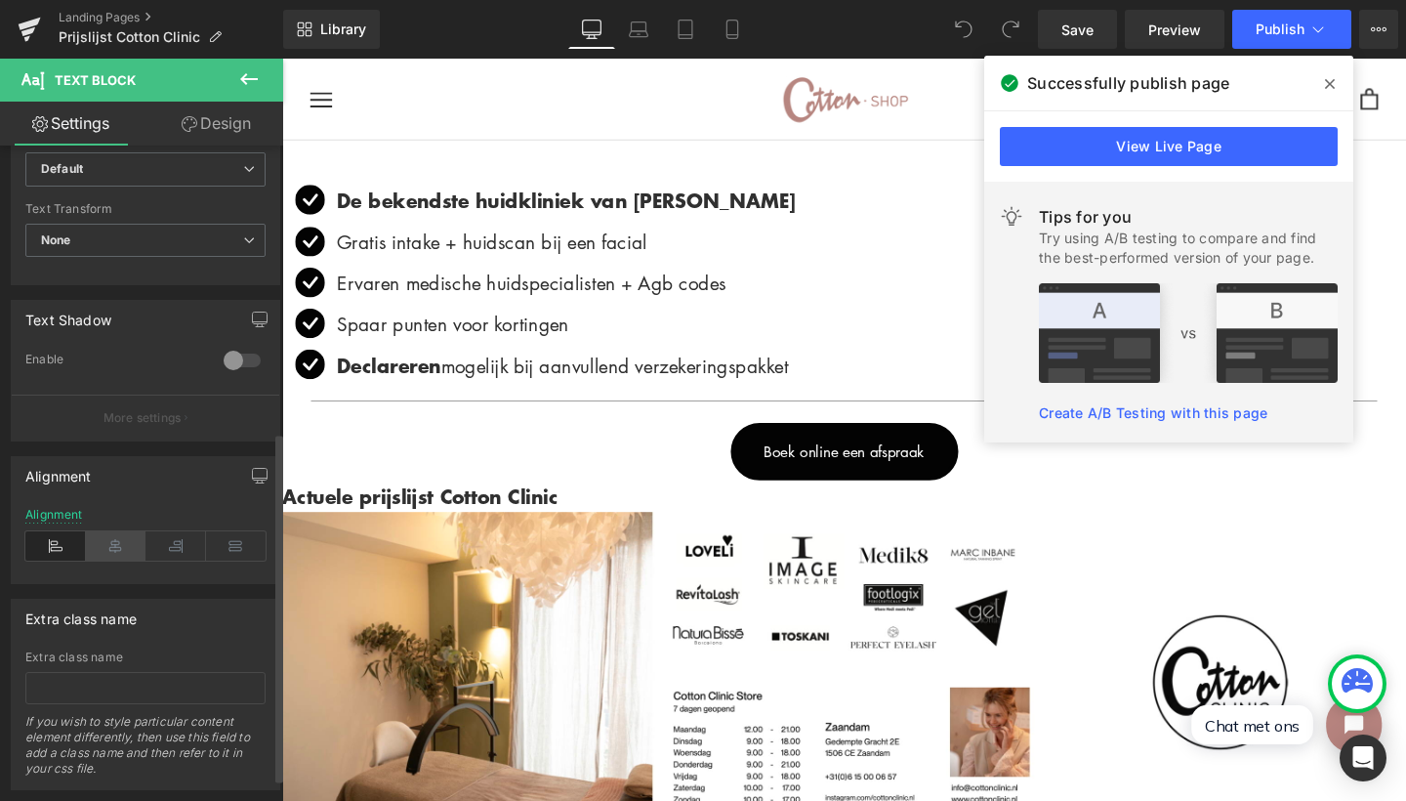
click at [107, 540] on icon at bounding box center [116, 545] width 61 height 29
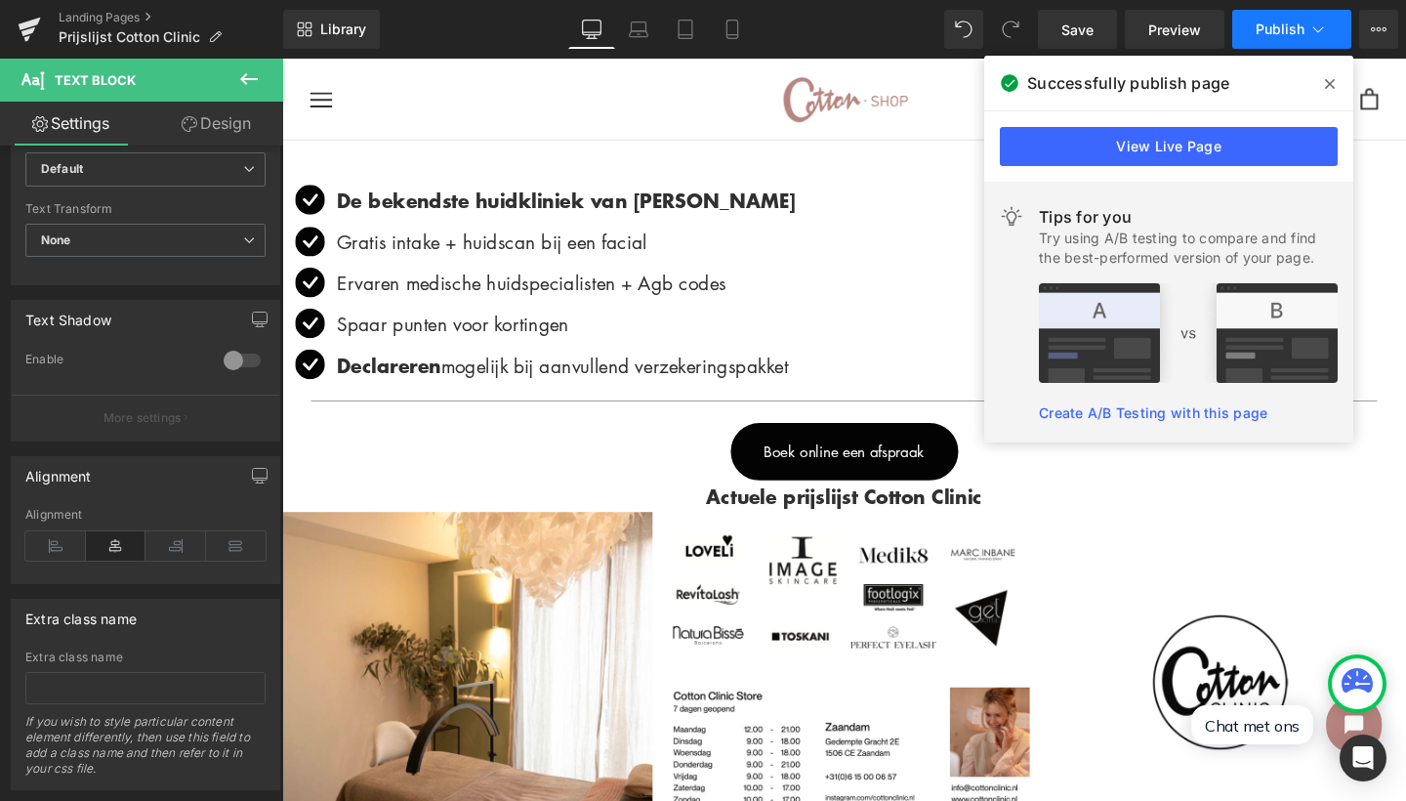
click at [1296, 29] on span "Publish" at bounding box center [1280, 29] width 49 height 16
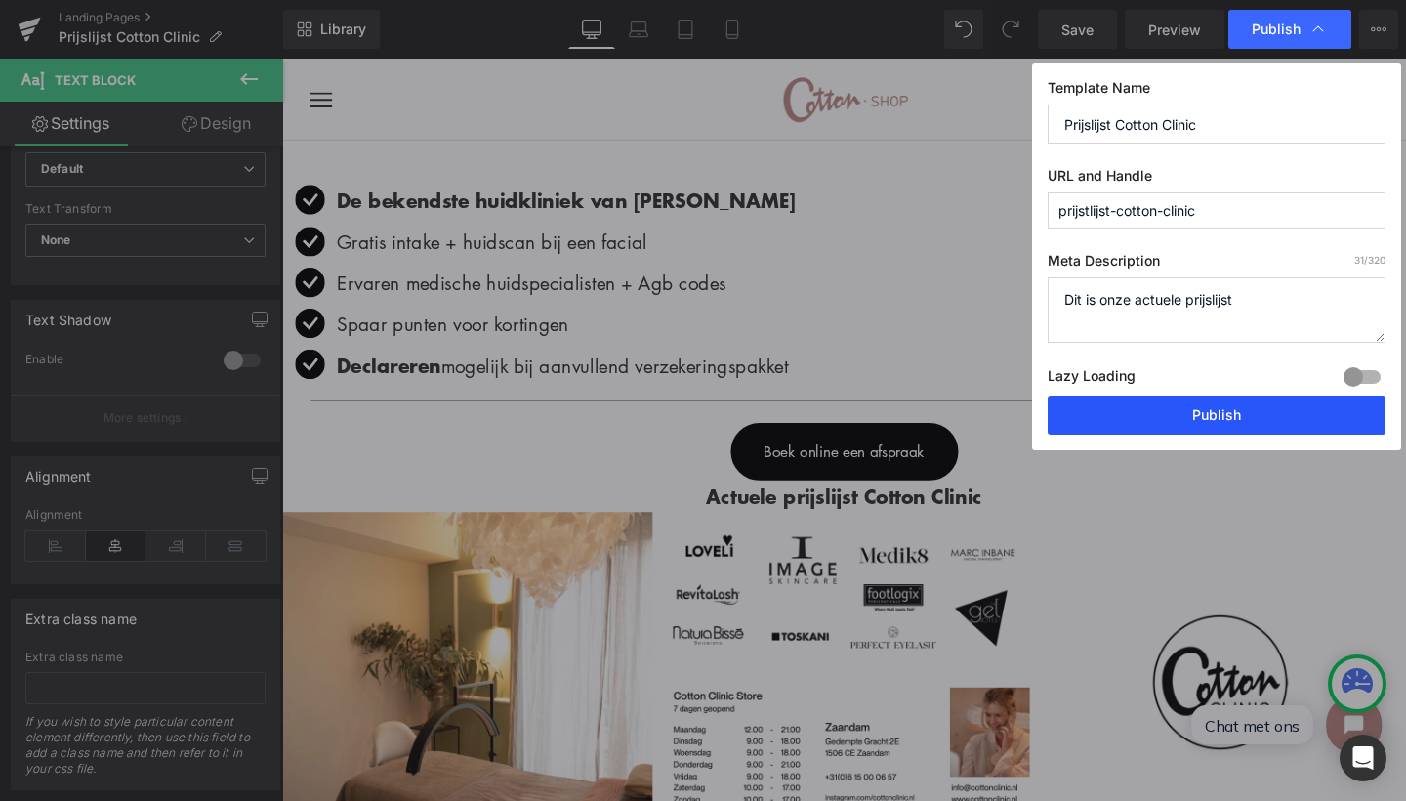
click at [1163, 415] on button "Publish" at bounding box center [1217, 415] width 338 height 39
